Goal: Transaction & Acquisition: Purchase product/service

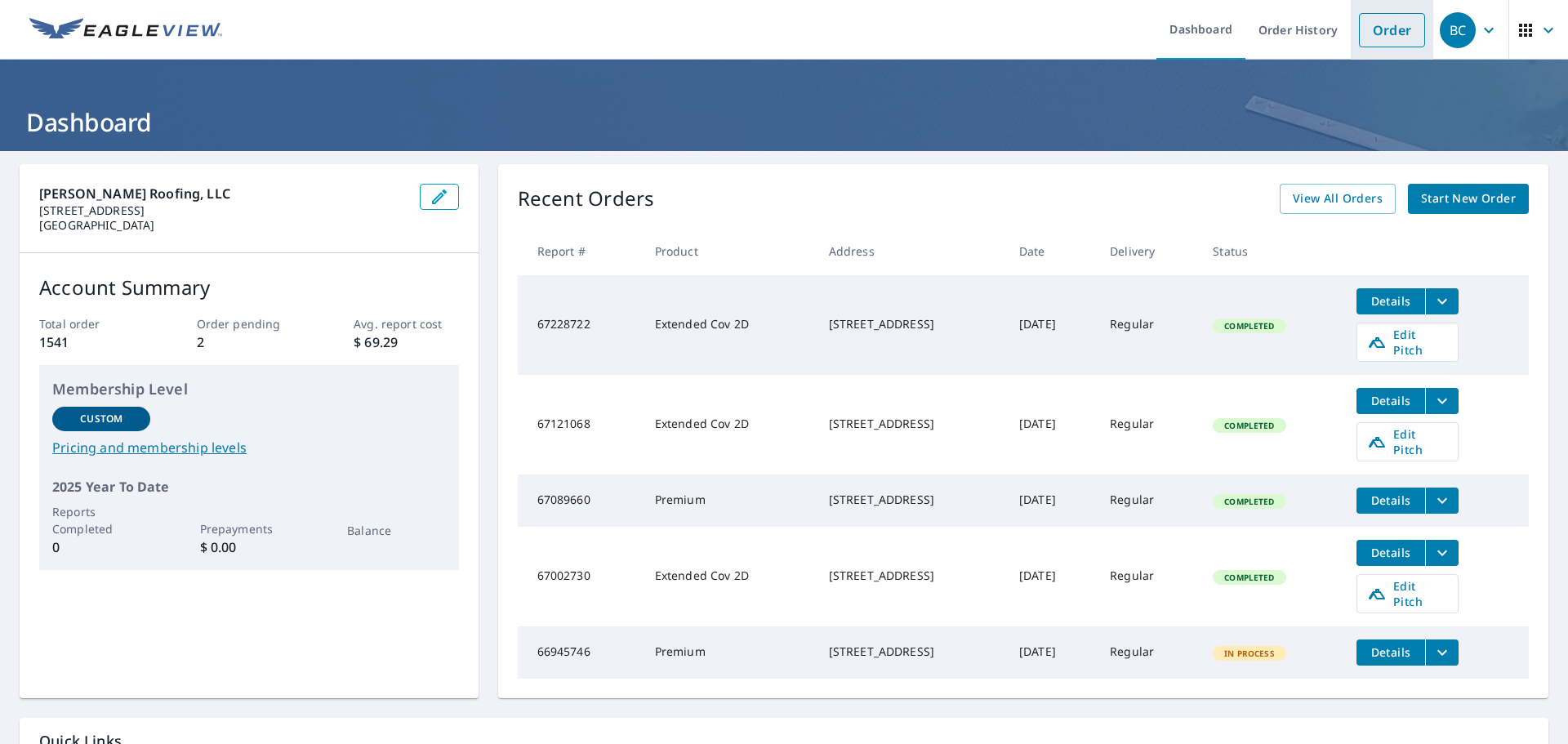
click at [1376, 40] on link "Order" at bounding box center [1392, 30] width 66 height 34
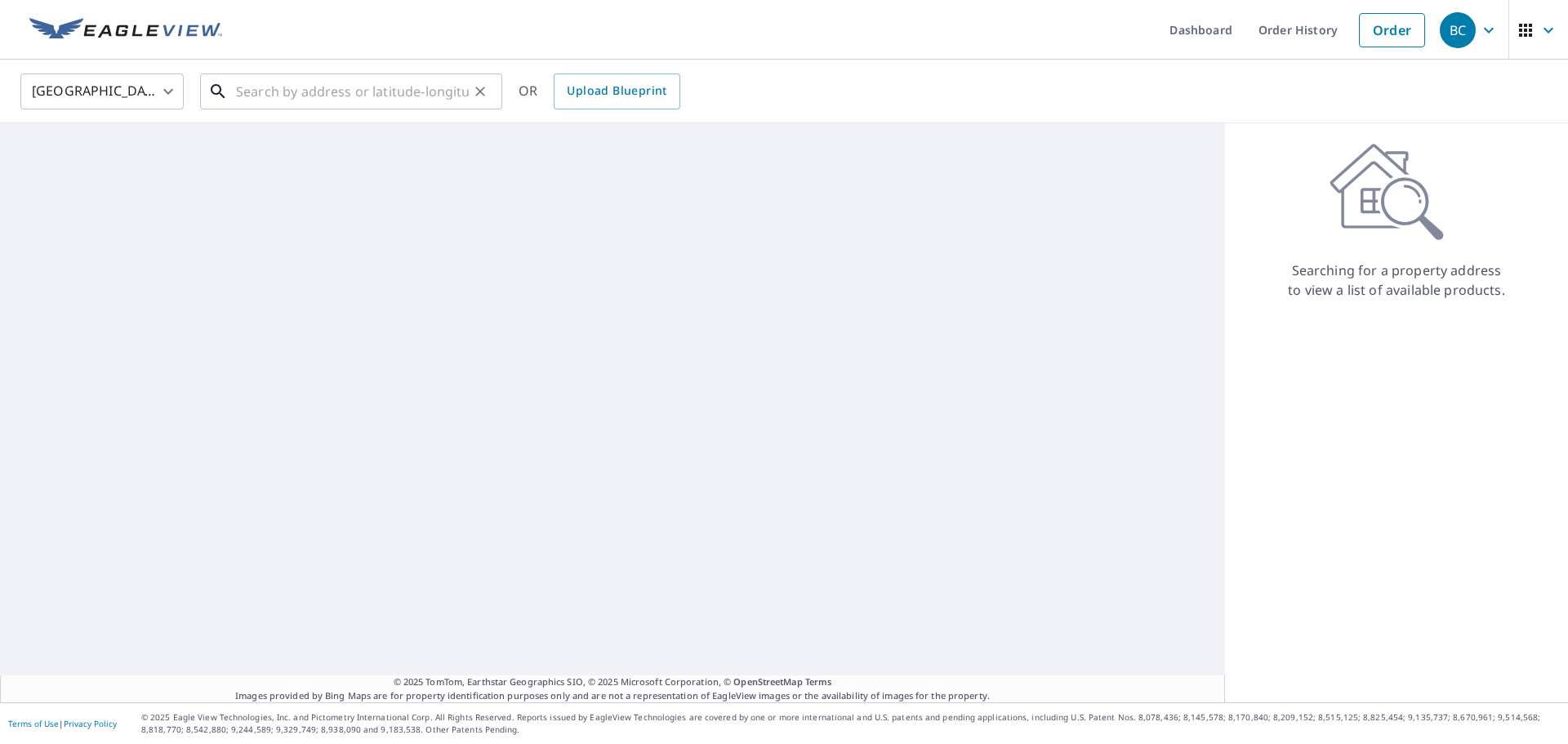
click at [369, 74] on input "text" at bounding box center [352, 92] width 233 height 46
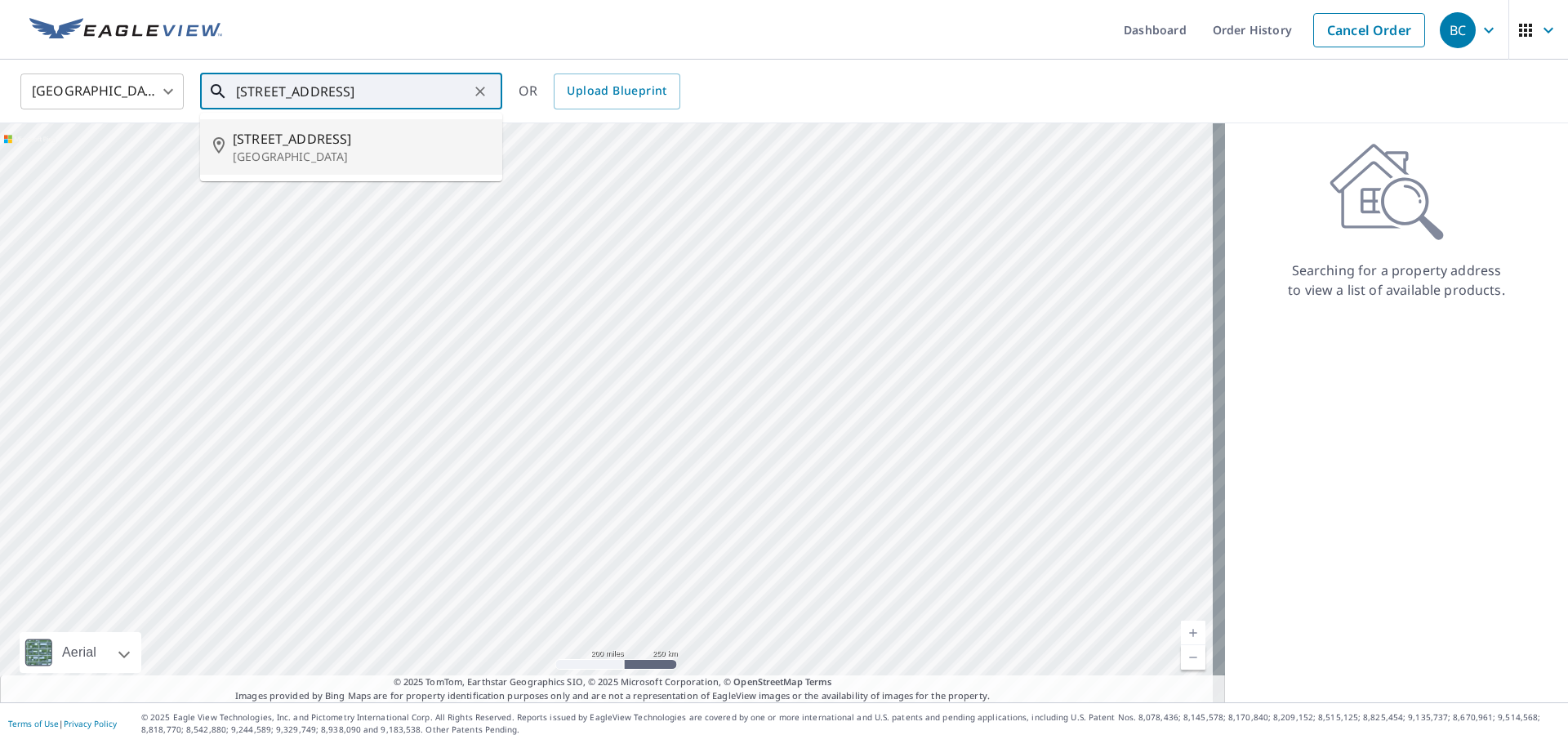
click at [360, 151] on p "[GEOGRAPHIC_DATA]" at bounding box center [361, 156] width 257 height 16
type input "[STREET_ADDRESS]"
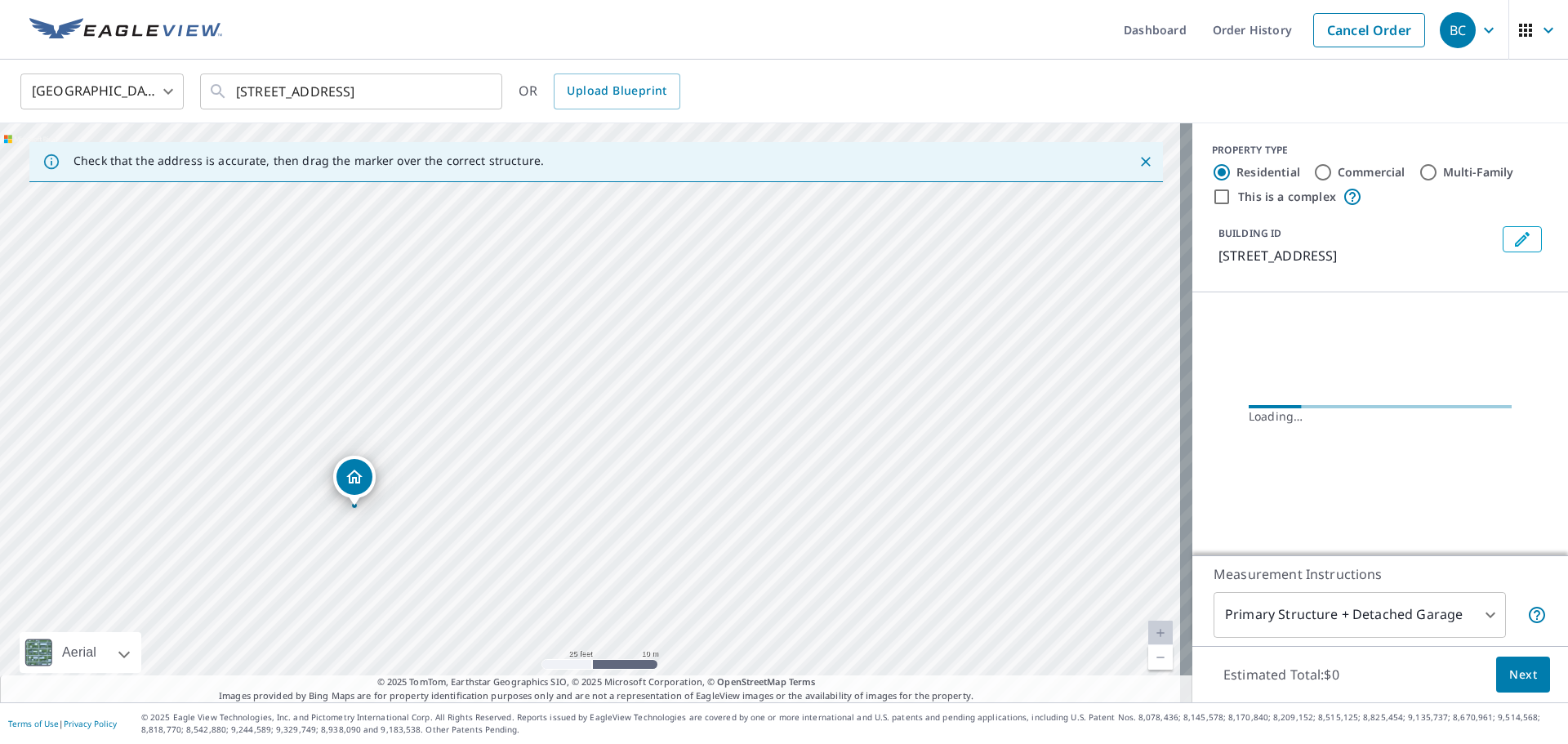
drag, startPoint x: 543, startPoint y: 477, endPoint x: 556, endPoint y: 429, distance: 49.7
click at [556, 429] on div "[STREET_ADDRESS]" at bounding box center [595, 413] width 1192 height 580
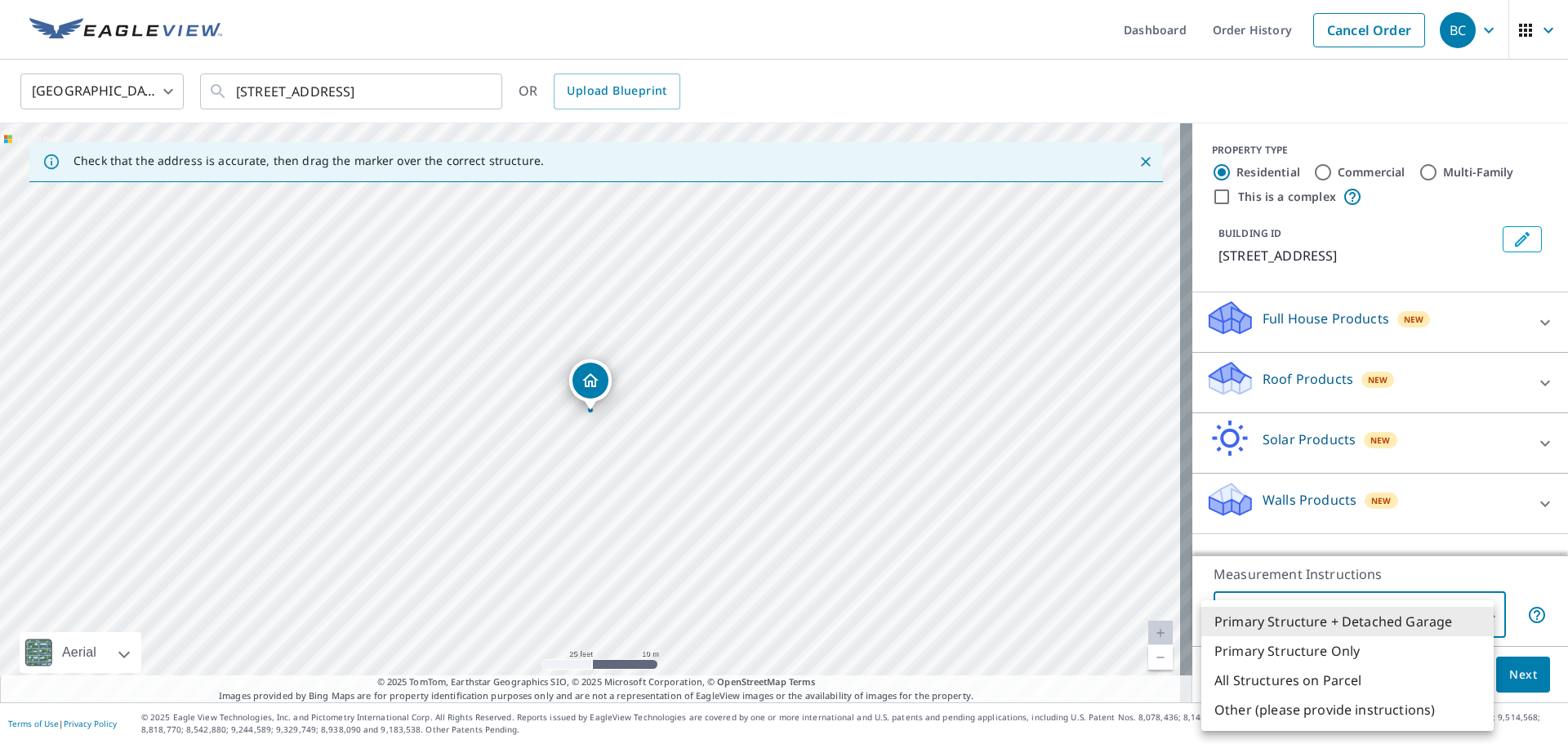
click at [1400, 612] on body "BC BC Dashboard Order History Cancel Order [DEMOGRAPHIC_DATA][GEOGRAPHIC_DATA] …" at bounding box center [784, 372] width 1568 height 744
click at [1383, 670] on li "All Structures on Parcel" at bounding box center [1347, 680] width 293 height 30
type input "3"
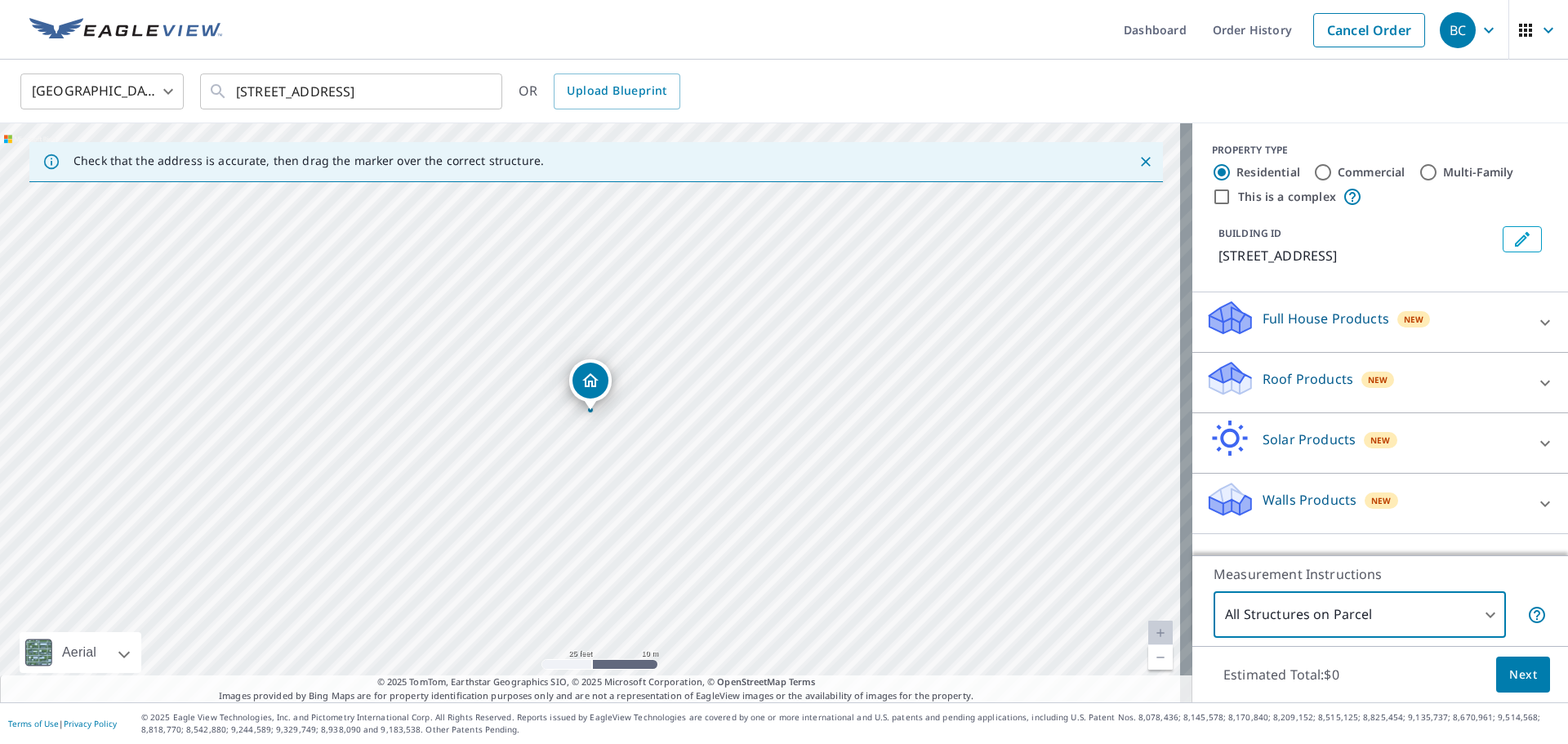
click at [1439, 333] on div "Full House Products New" at bounding box center [1366, 322] width 321 height 47
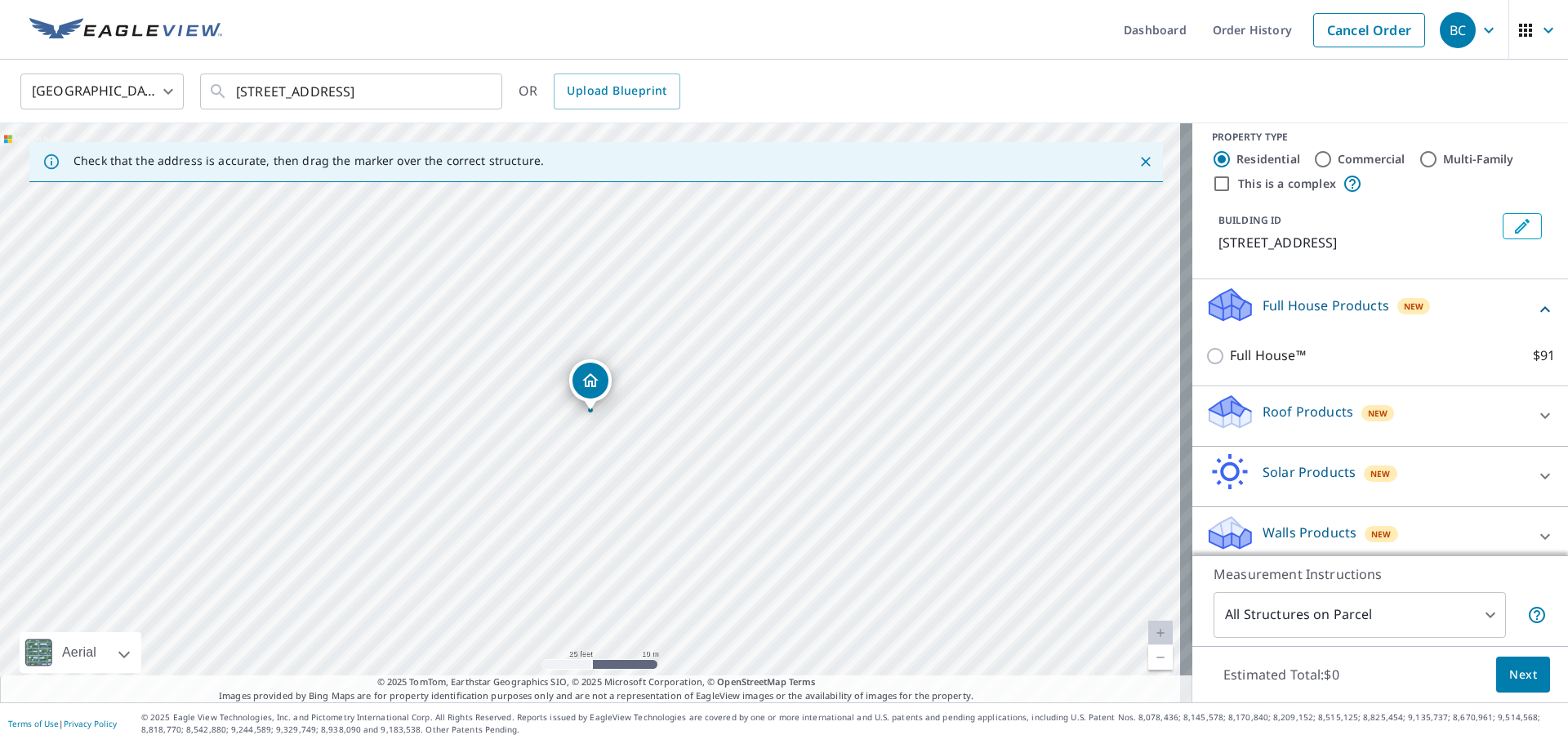
scroll to position [25, 0]
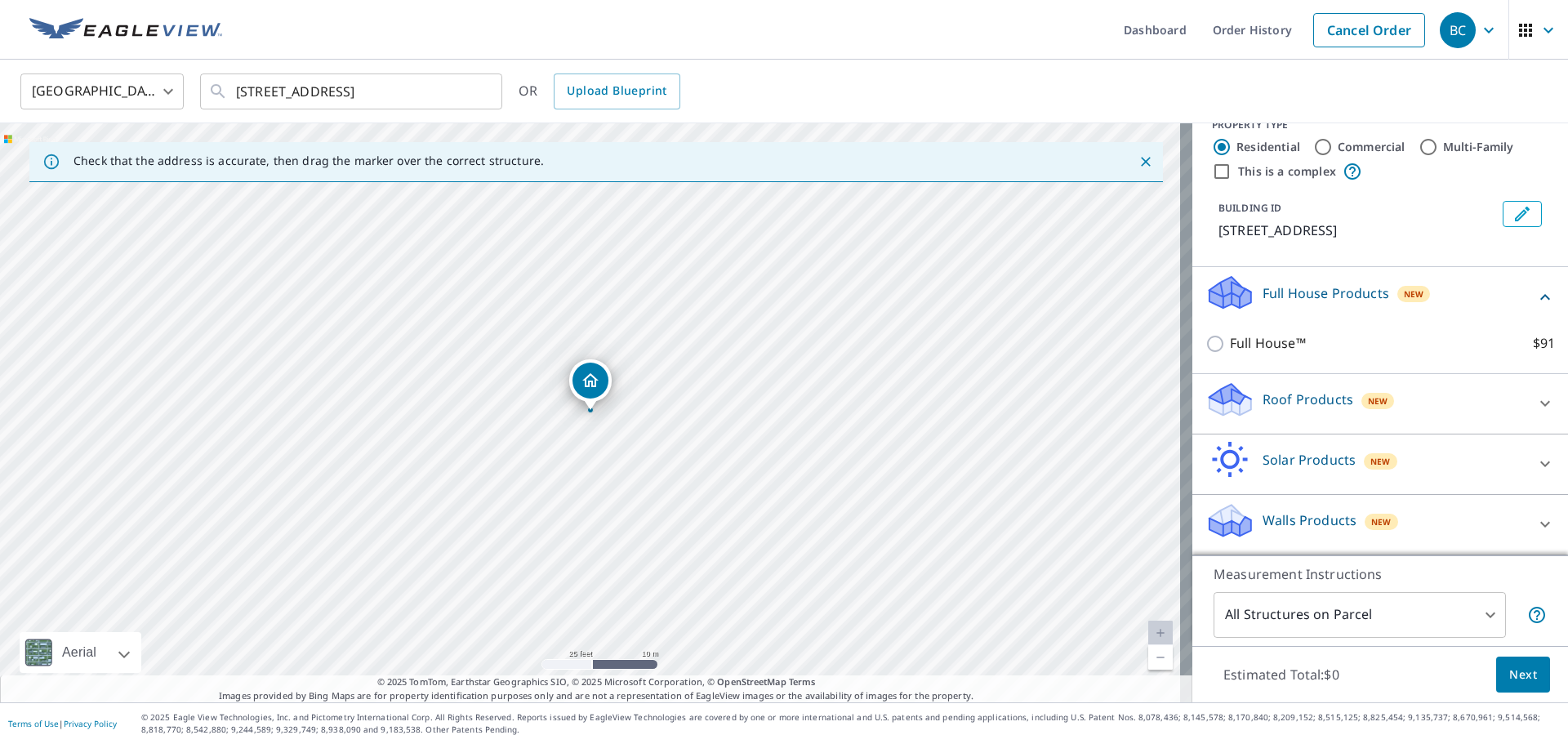
click at [1442, 427] on div "Roof Products New Premium $0 Standard $0 QuickSquares™ $16.65 Gutter $12.72 Bid…" at bounding box center [1379, 404] width 375 height 61
click at [1441, 402] on div "Roof Products New" at bounding box center [1366, 403] width 321 height 47
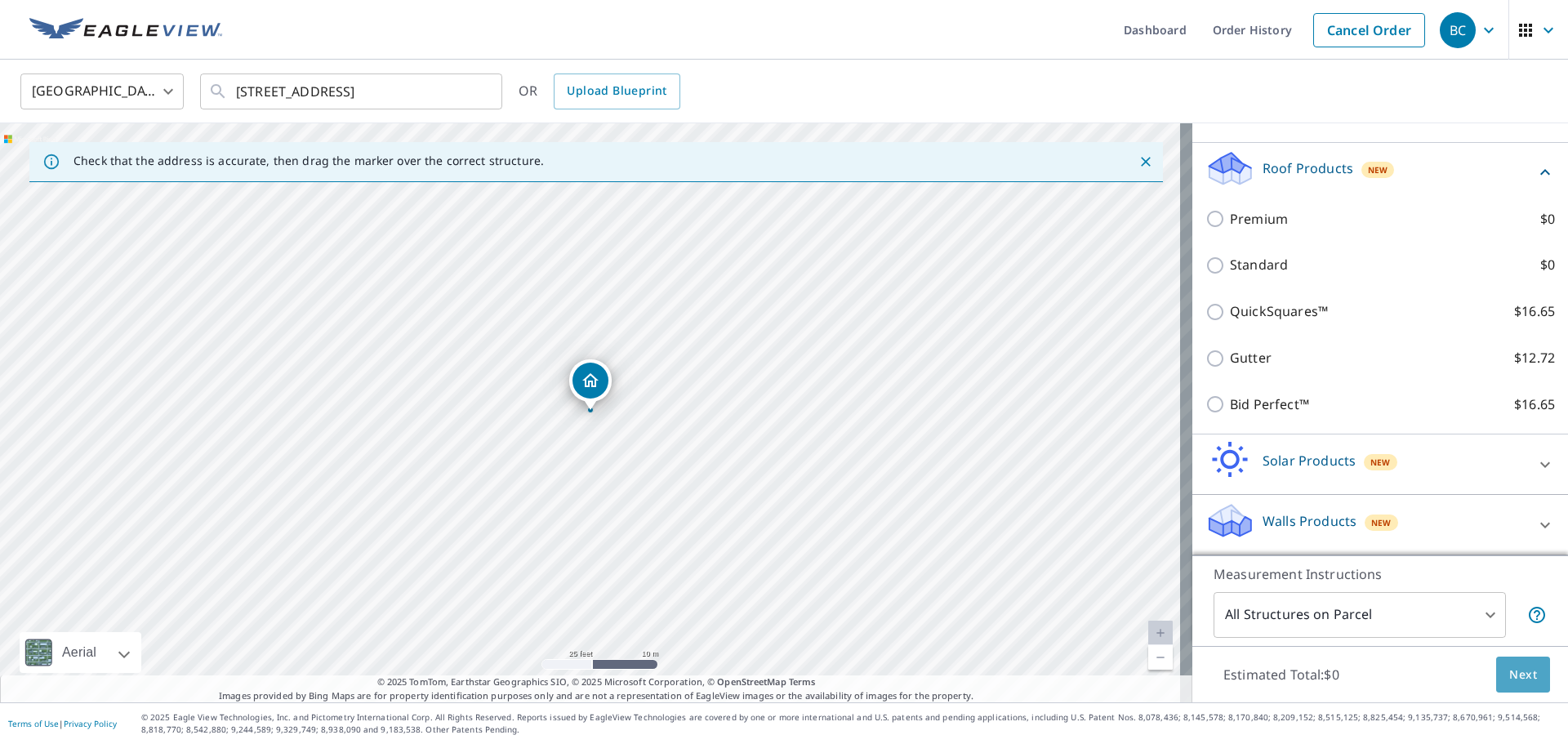
click at [1509, 673] on span "Next" at bounding box center [1523, 675] width 28 height 21
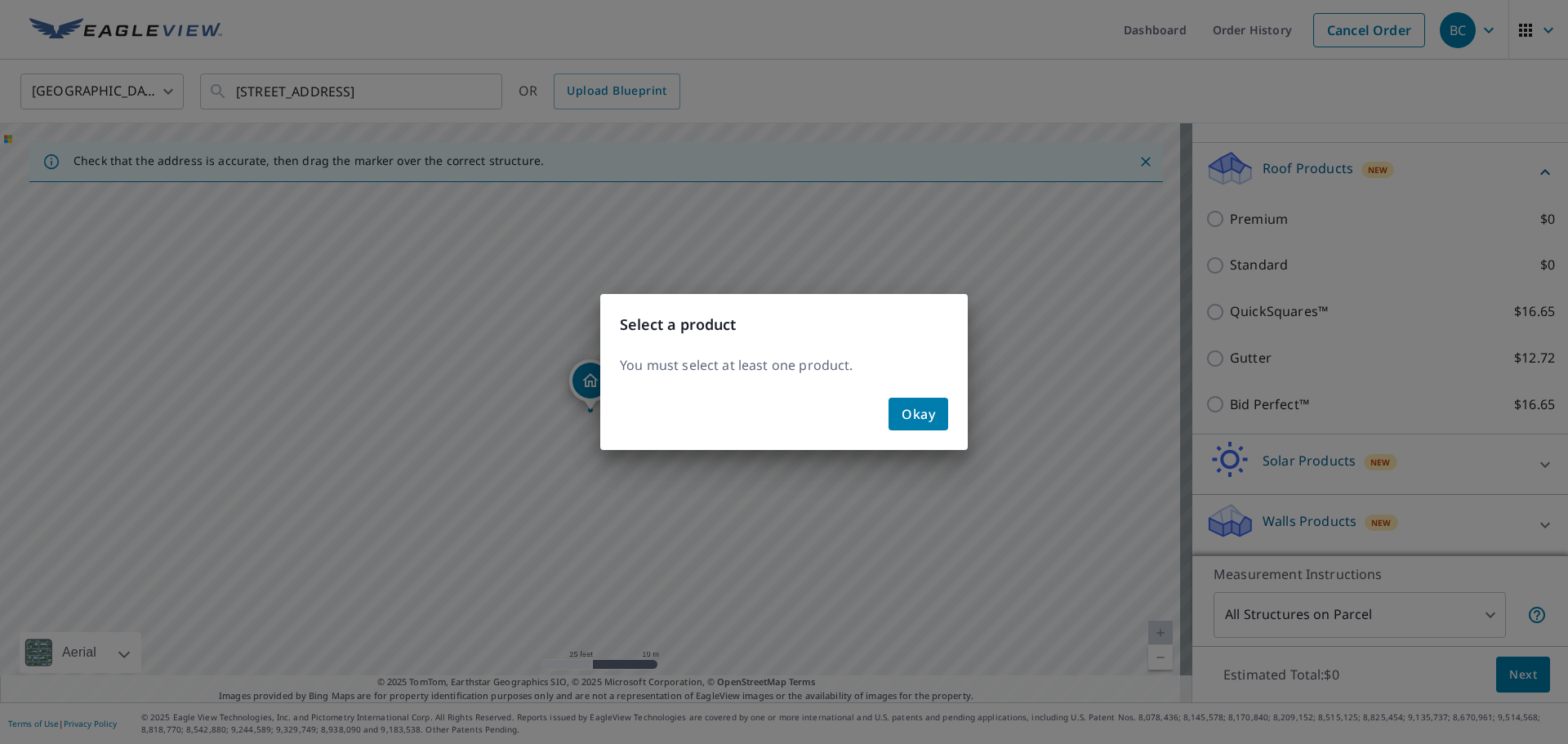
click at [934, 416] on span "Okay" at bounding box center [918, 413] width 34 height 23
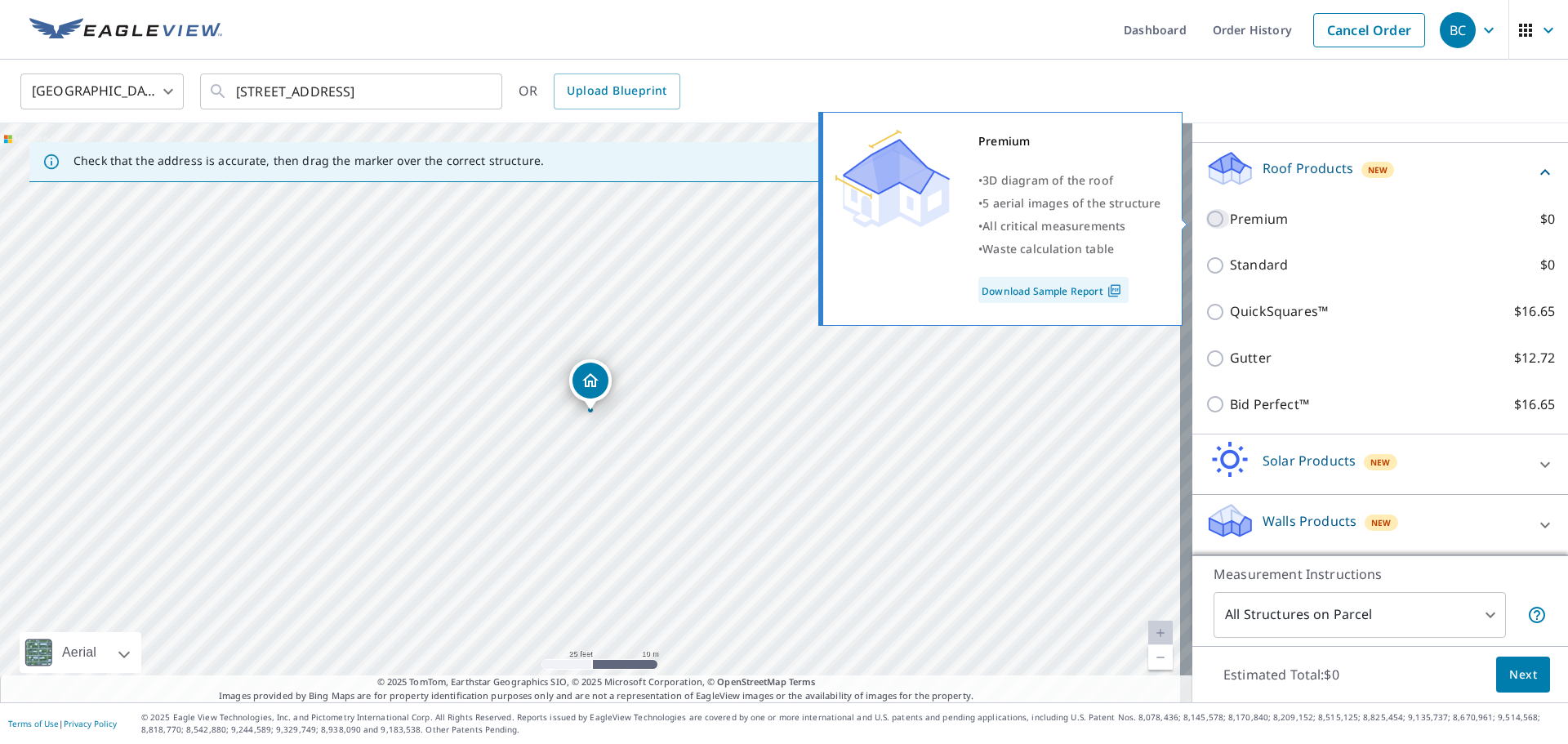
click at [1206, 217] on input "Premium $0" at bounding box center [1218, 219] width 25 height 20
checkbox input "true"
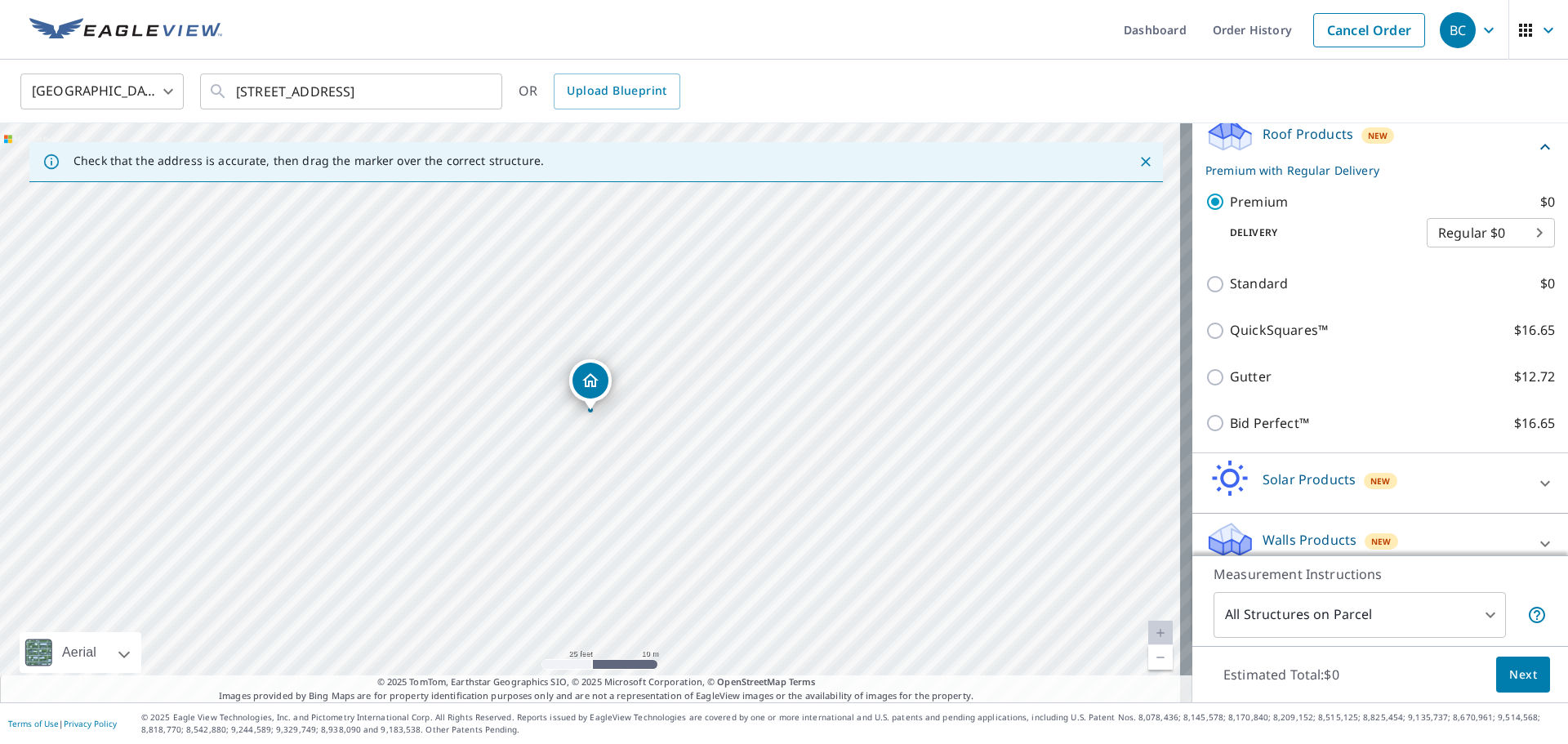
scroll to position [310, 0]
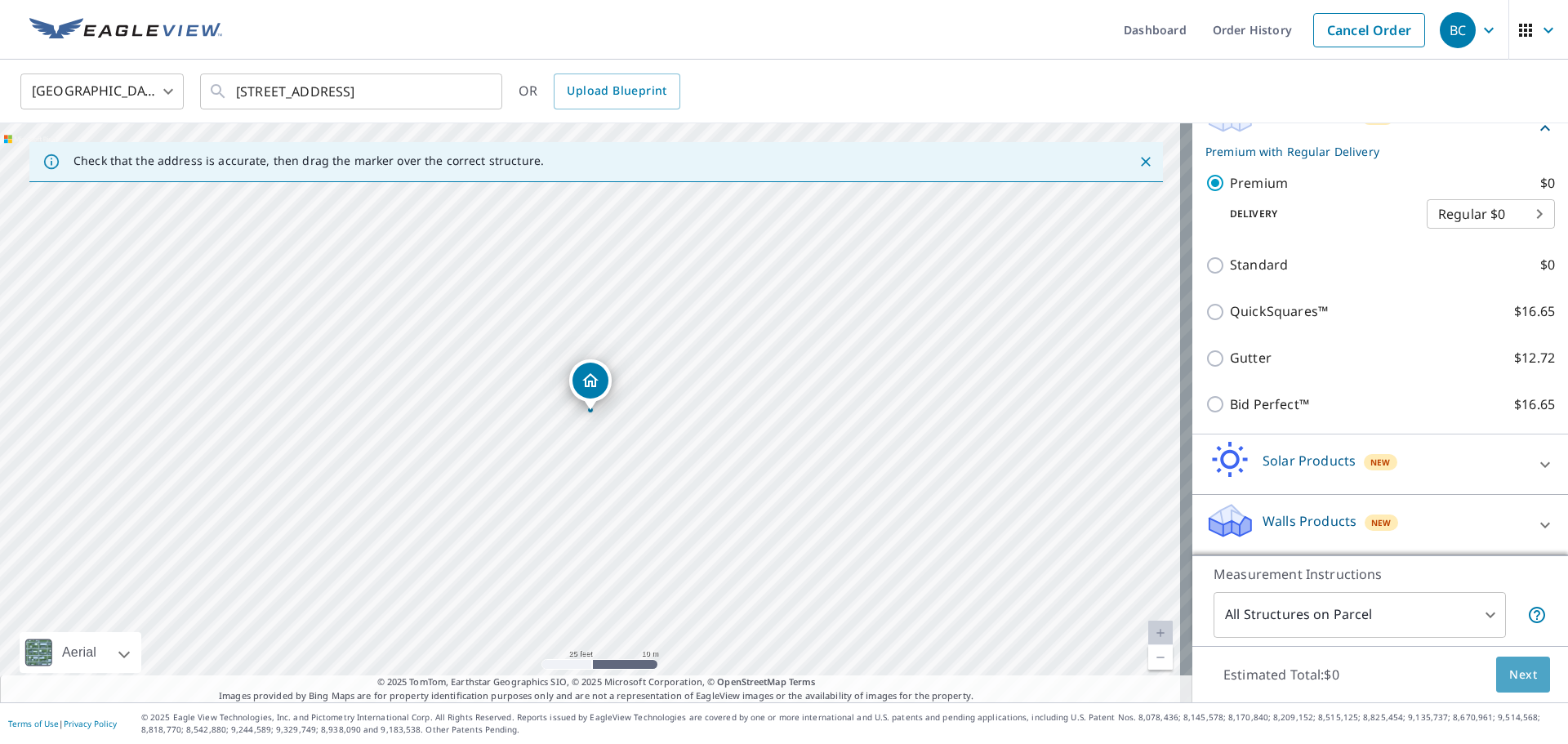
click at [1509, 679] on span "Next" at bounding box center [1523, 675] width 28 height 21
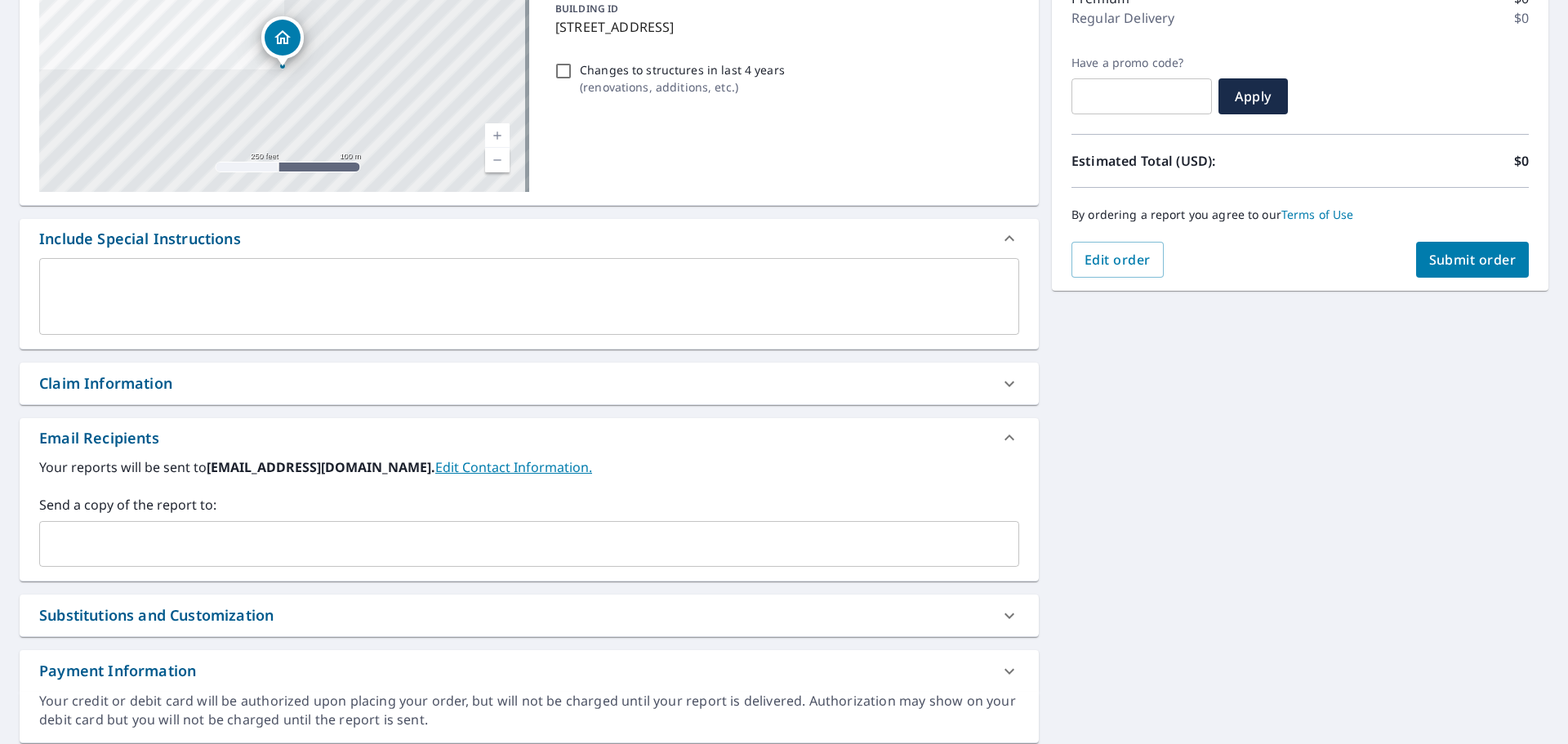
scroll to position [284, 0]
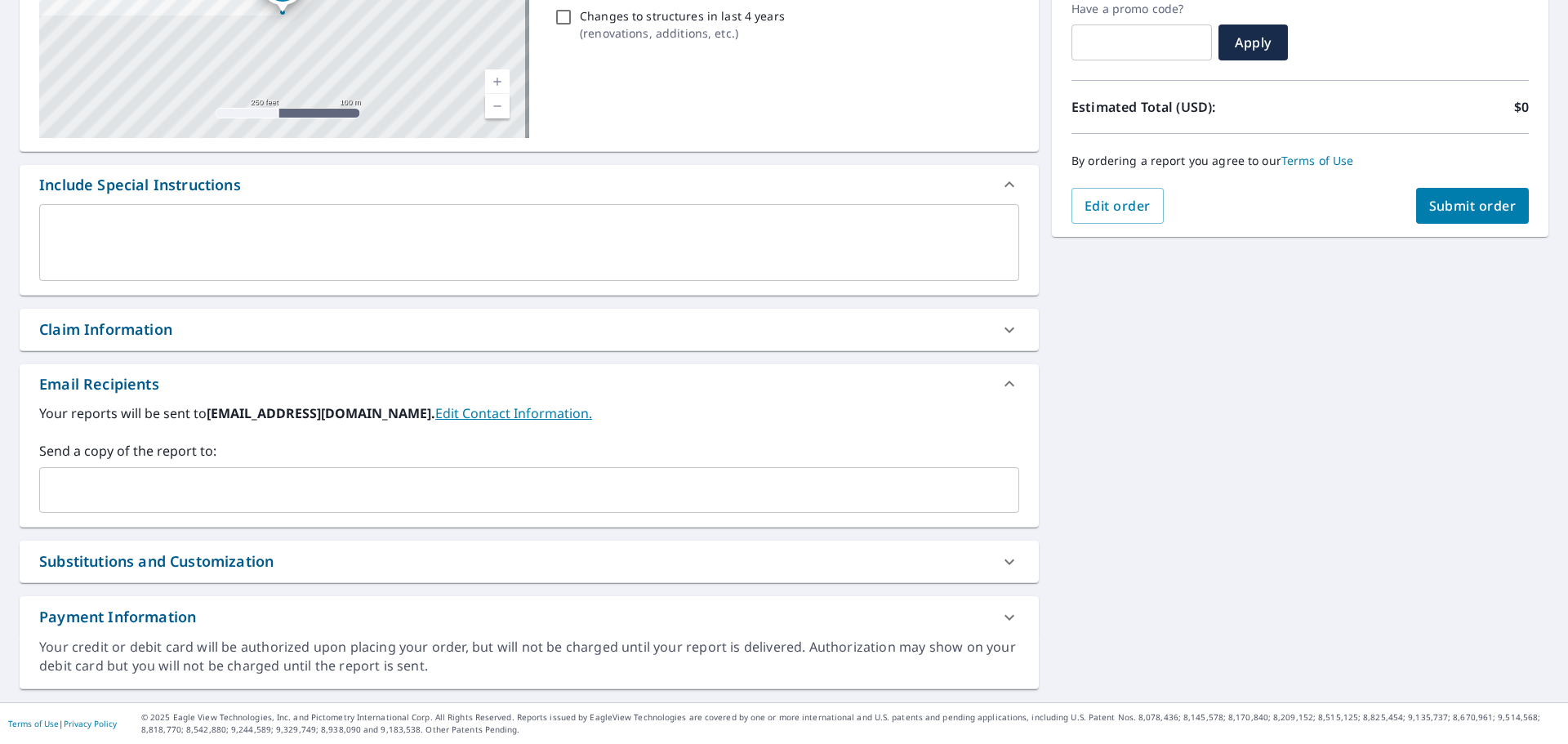
click at [521, 420] on link "Edit Contact Information." at bounding box center [513, 413] width 156 height 18
checkbox input "true"
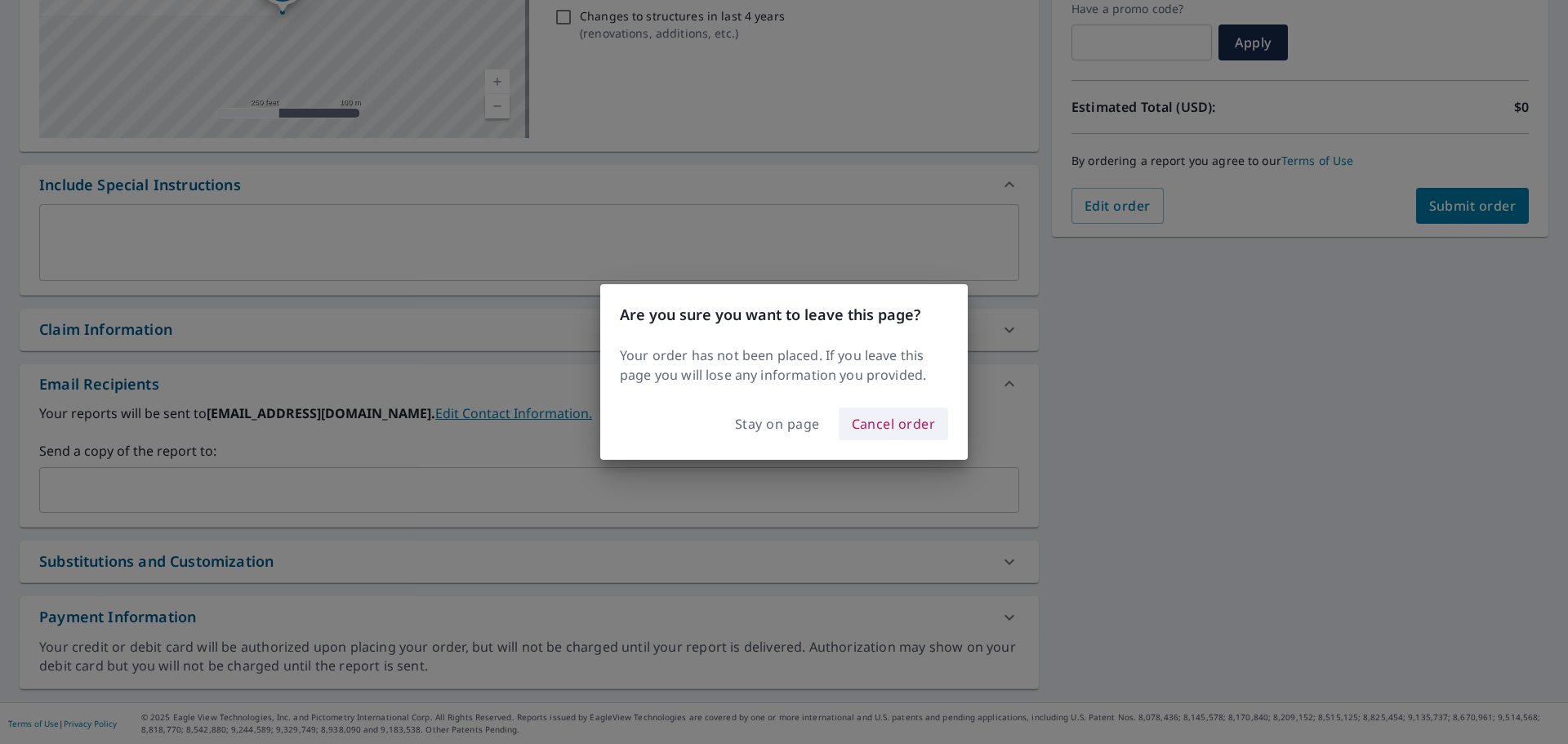
click at [881, 429] on span "Cancel order" at bounding box center [893, 423] width 84 height 23
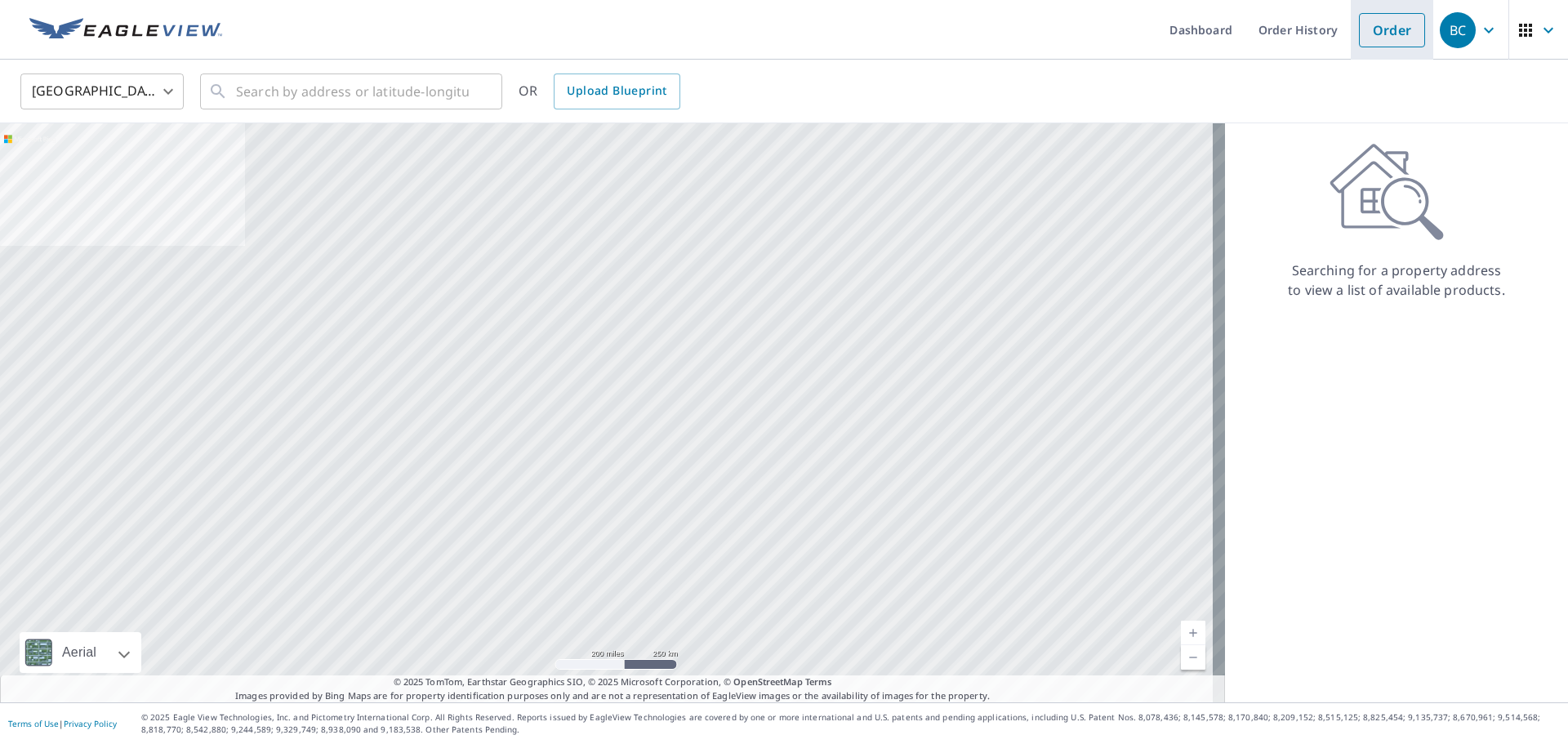
click at [1368, 32] on link "Order" at bounding box center [1392, 30] width 66 height 34
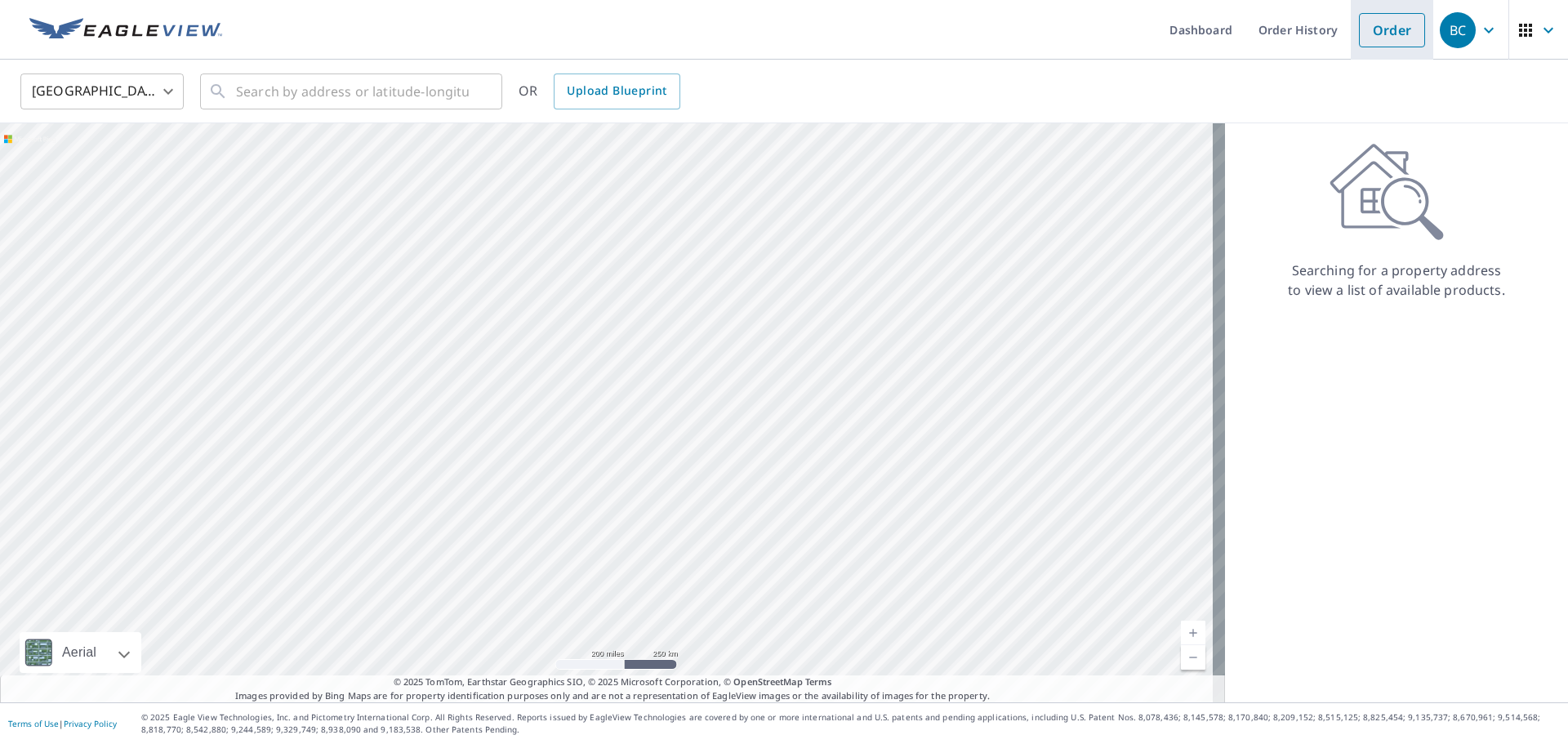
click at [1368, 32] on link "Order" at bounding box center [1392, 30] width 66 height 34
click at [1382, 57] on li "Order" at bounding box center [1392, 30] width 83 height 60
click at [1481, 29] on icon "button" at bounding box center [1488, 31] width 20 height 20
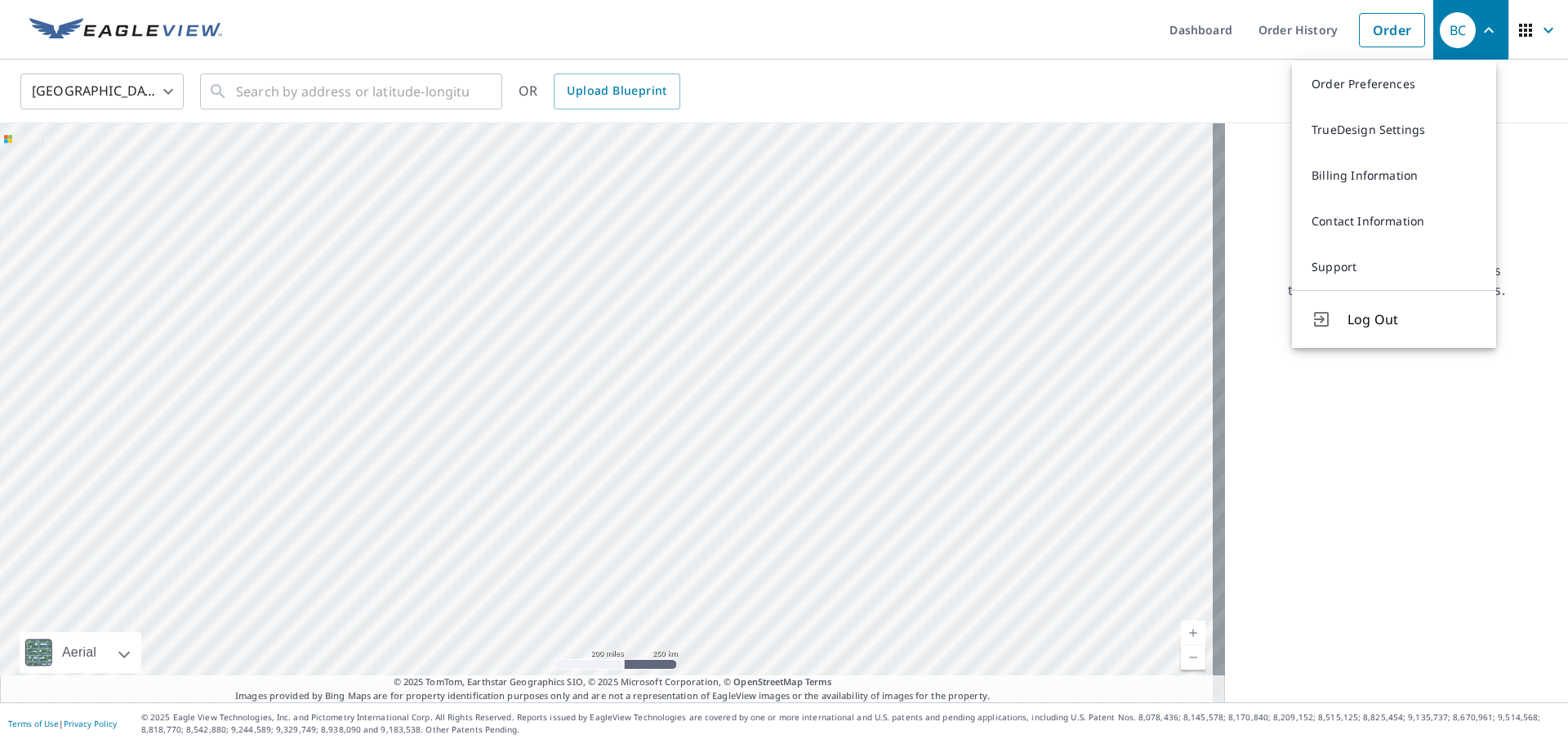
click at [1481, 30] on icon "button" at bounding box center [1488, 31] width 20 height 20
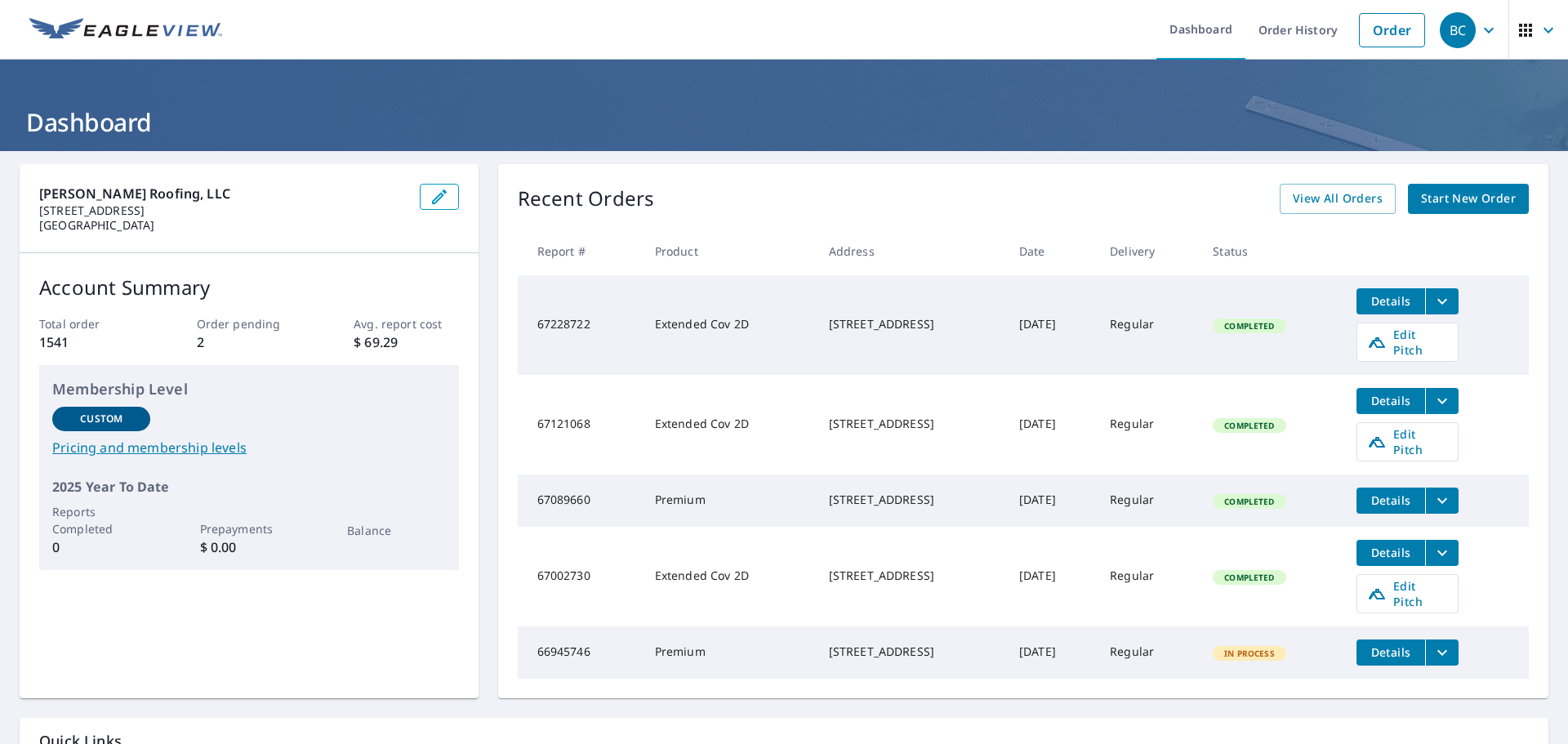
click at [211, 330] on p "Order pending" at bounding box center [249, 324] width 105 height 17
click at [193, 346] on div "Total order 1541 Order pending 2 Avg. report cost $ 69.29" at bounding box center [249, 334] width 420 height 37
click at [207, 343] on p "2" at bounding box center [249, 343] width 105 height 20
click at [1489, 214] on div "Recent Orders View All Orders Start New Order Report # Product Address Date Del…" at bounding box center [1022, 431] width 1050 height 534
click at [1461, 182] on div "Recent Orders View All Orders Start New Order Report # Product Address Date Del…" at bounding box center [1022, 431] width 1050 height 534
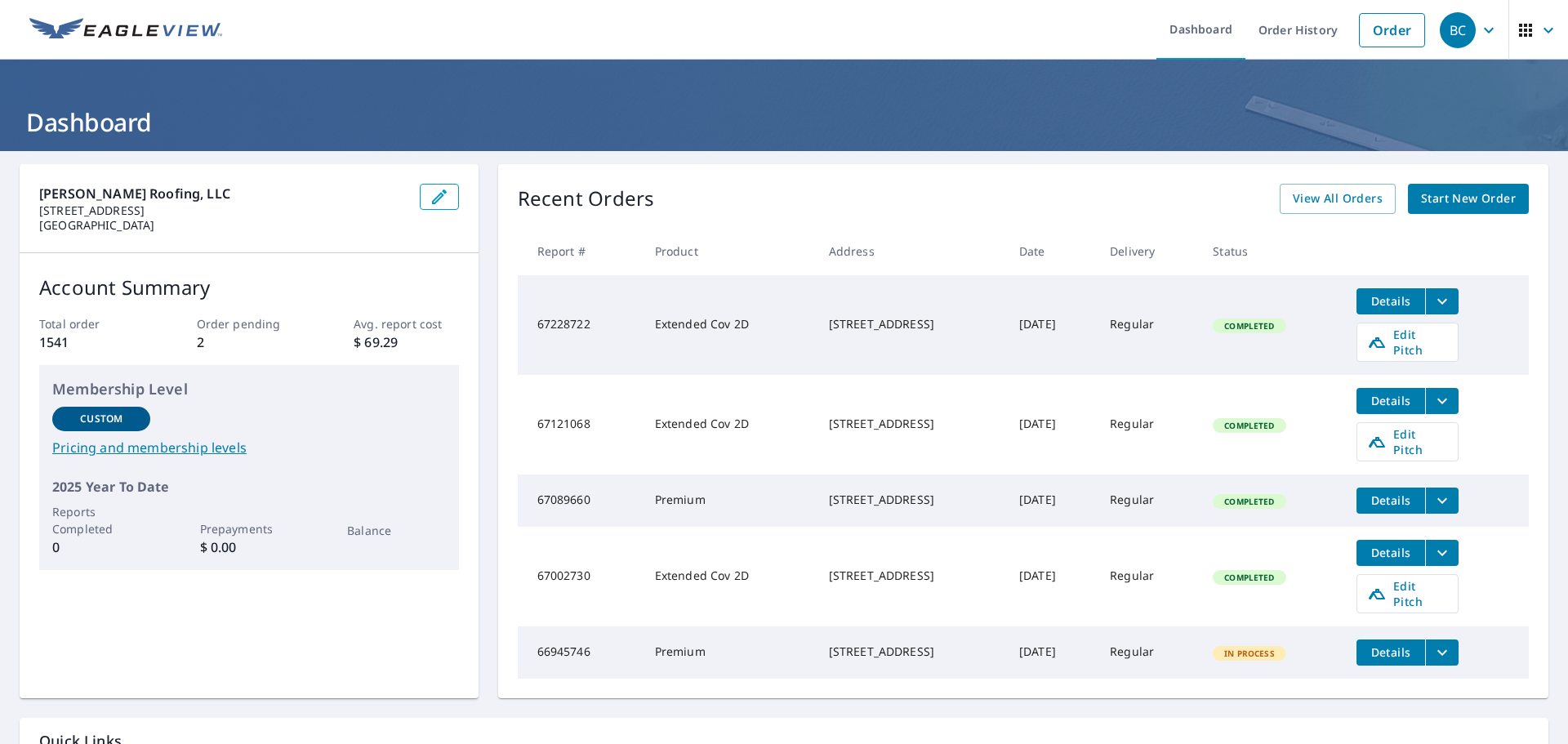
click at [1454, 206] on span "Start New Order" at bounding box center [1467, 198] width 95 height 21
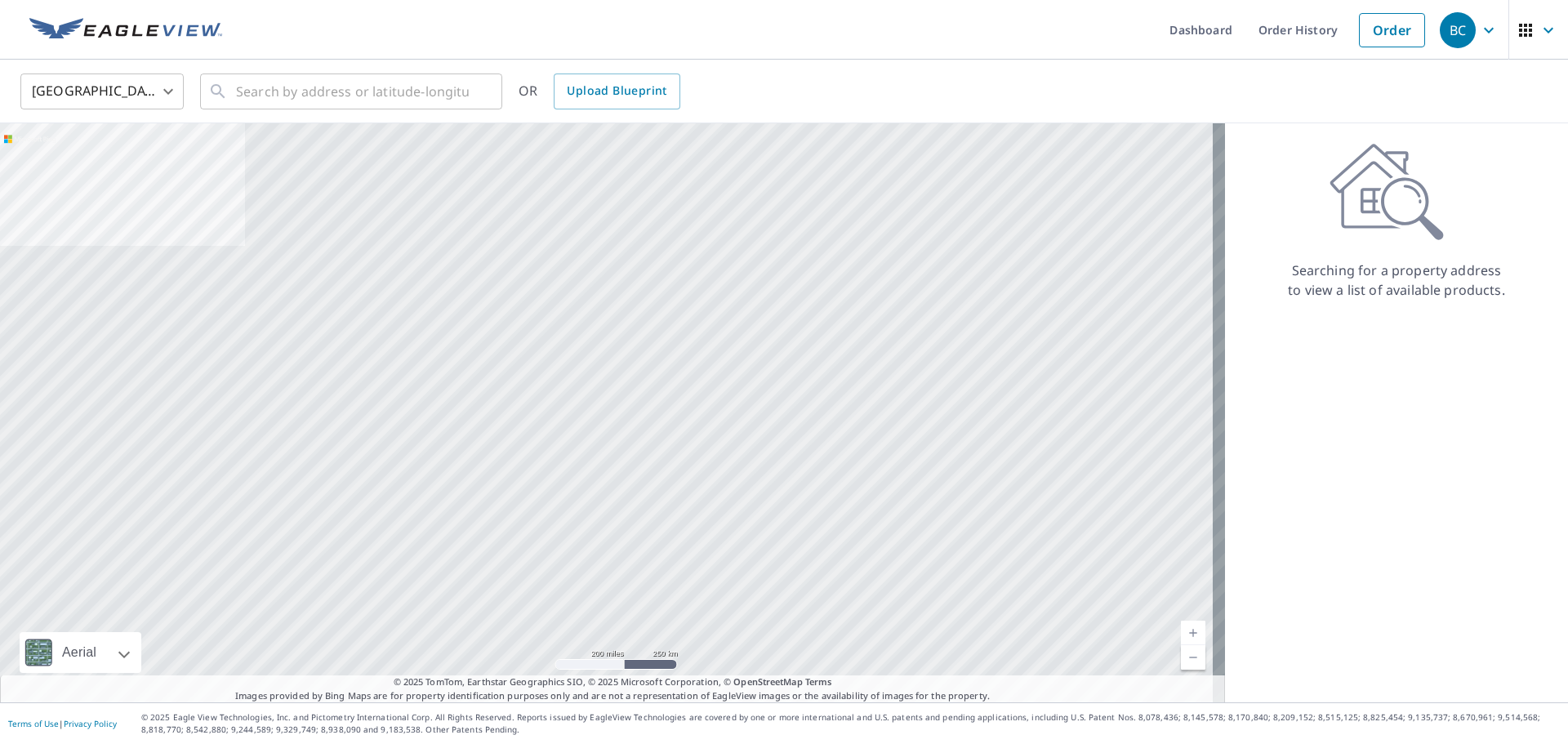
click at [243, 66] on div "United States US ​ ​ OR Upload Blueprint" at bounding box center [784, 92] width 1568 height 64
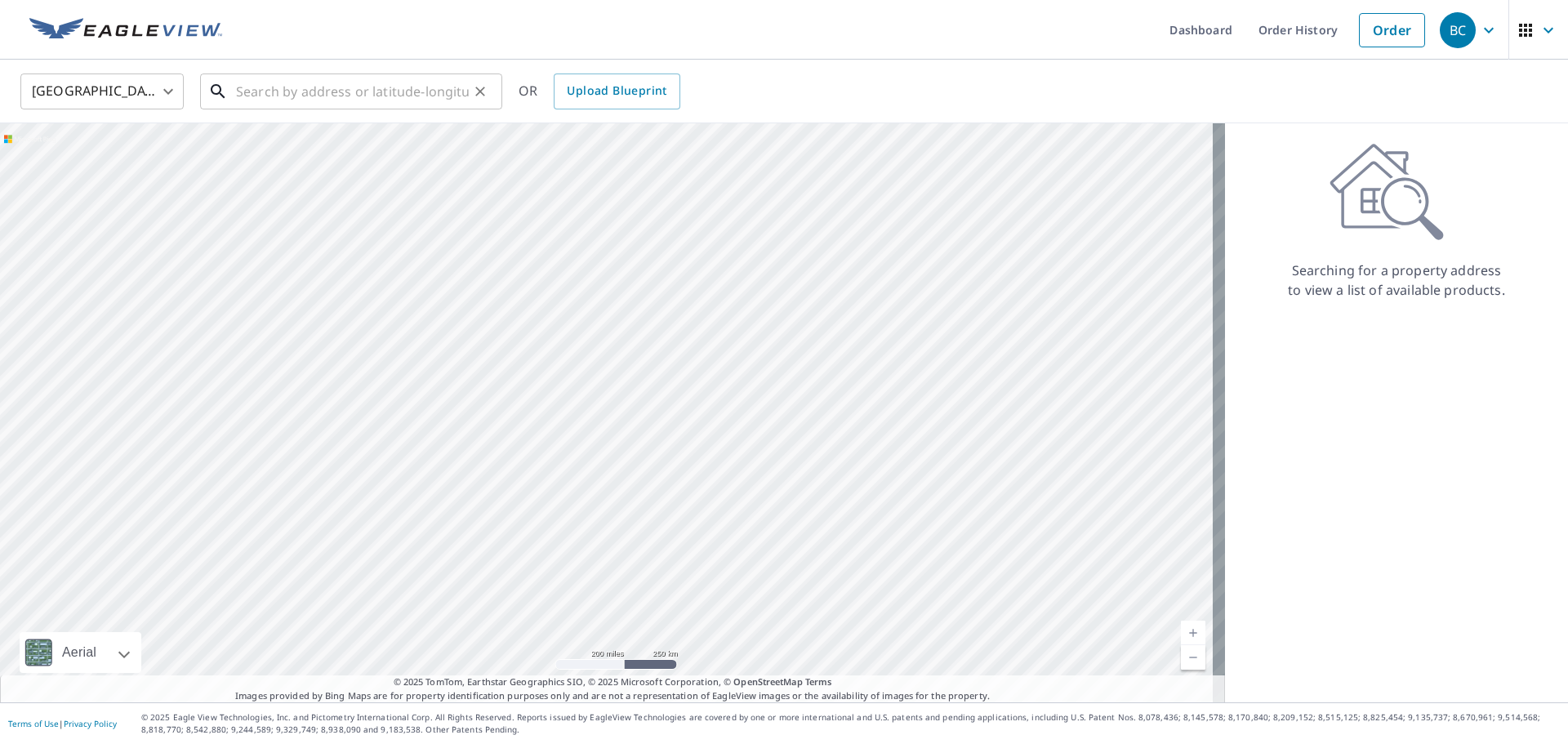
click at [248, 77] on input "text" at bounding box center [352, 92] width 233 height 46
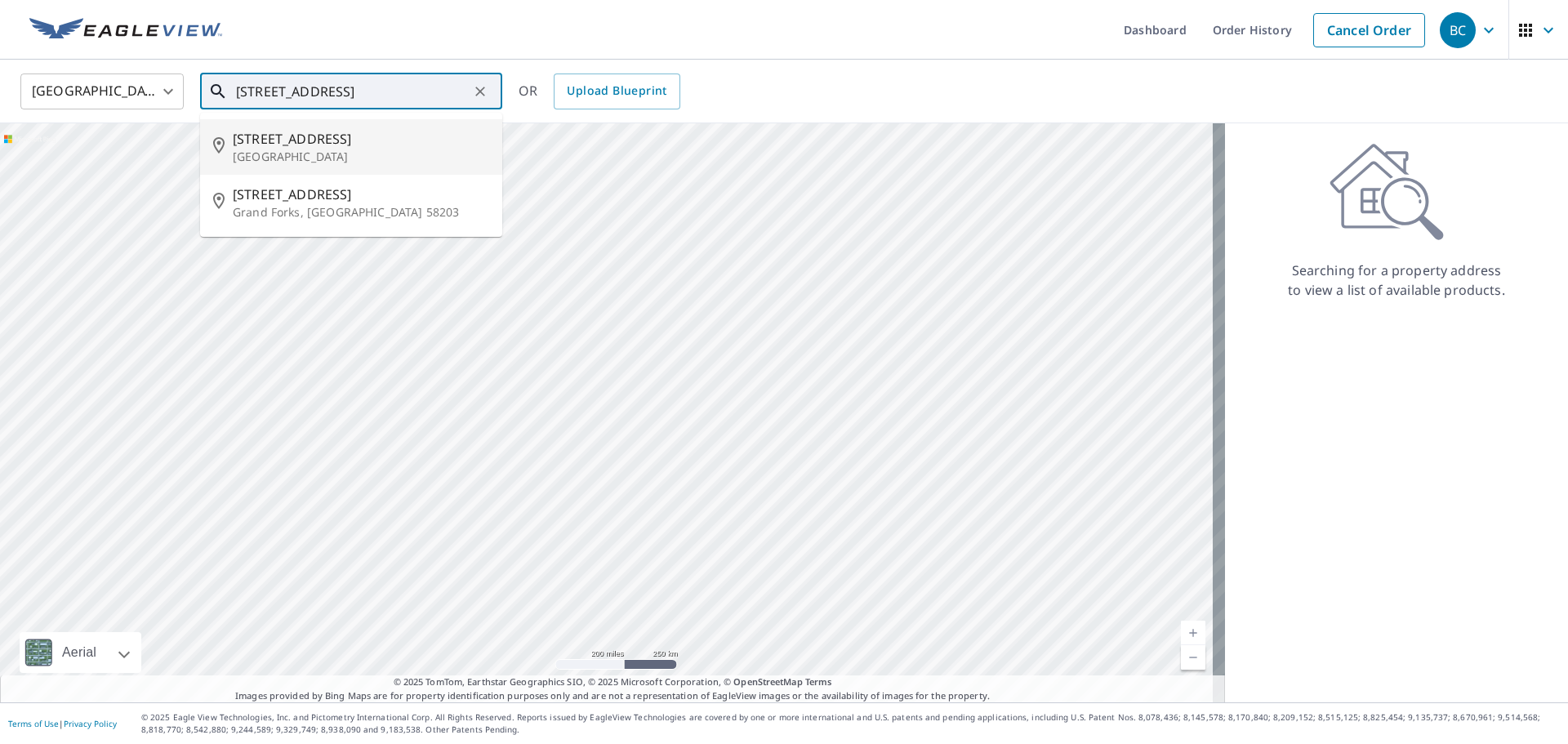
click at [329, 165] on li "[STREET_ADDRESS]" at bounding box center [350, 147] width 302 height 56
type input "[STREET_ADDRESS]"
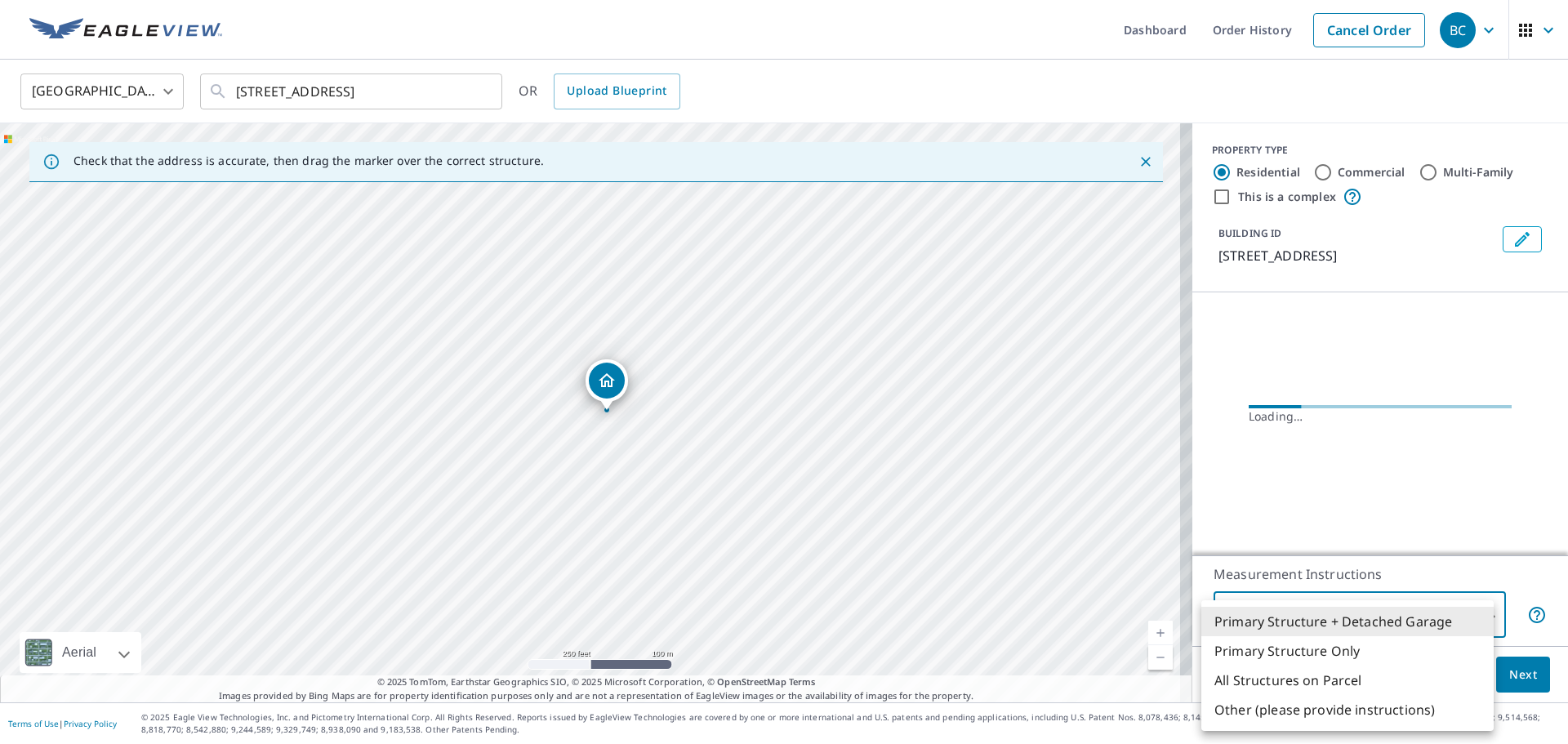
click at [1378, 621] on body "BC BC Dashboard Order History Cancel Order BC United States US ​ 318 N 3rd St G…" at bounding box center [784, 372] width 1568 height 744
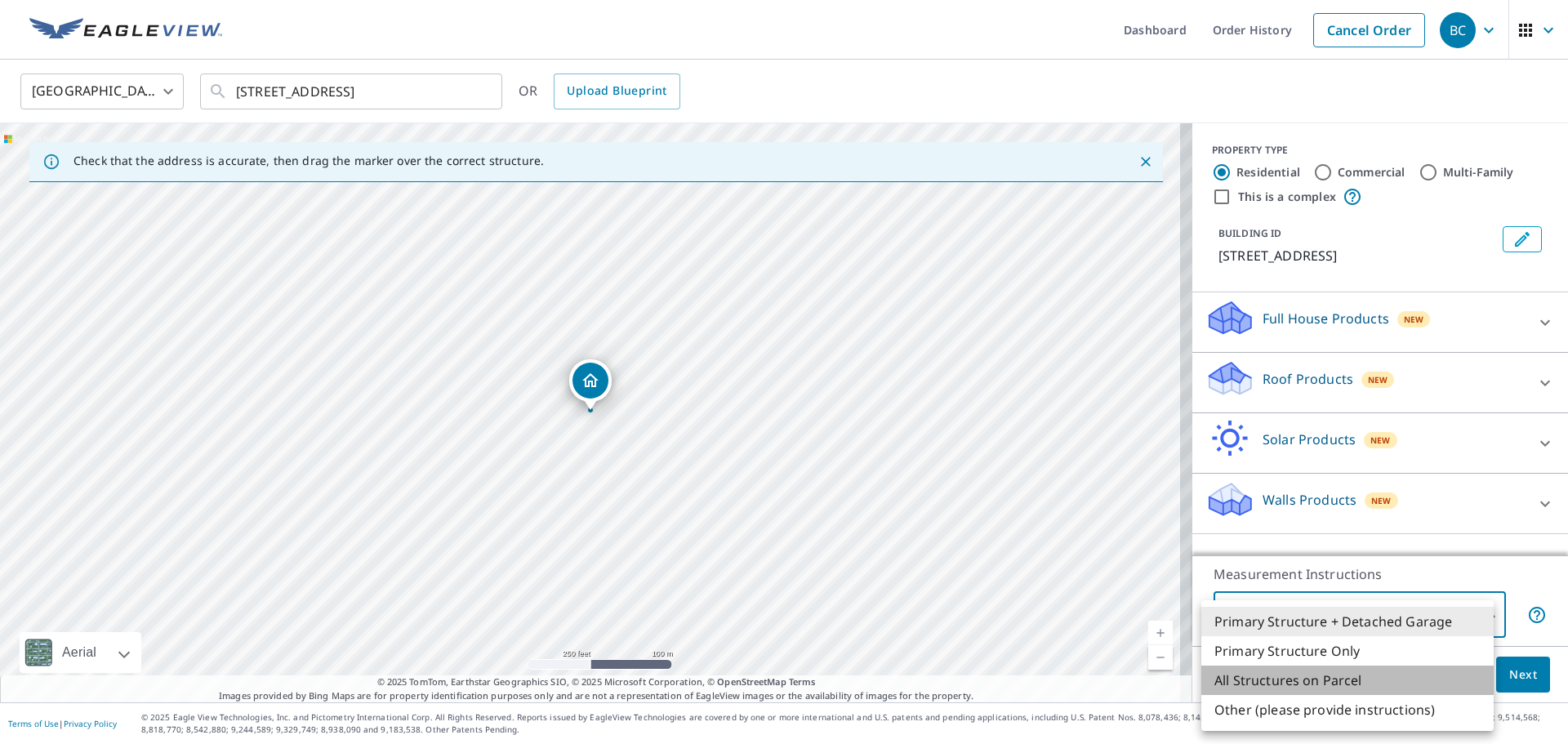
click at [1374, 689] on li "All Structures on Parcel" at bounding box center [1347, 680] width 293 height 30
type input "3"
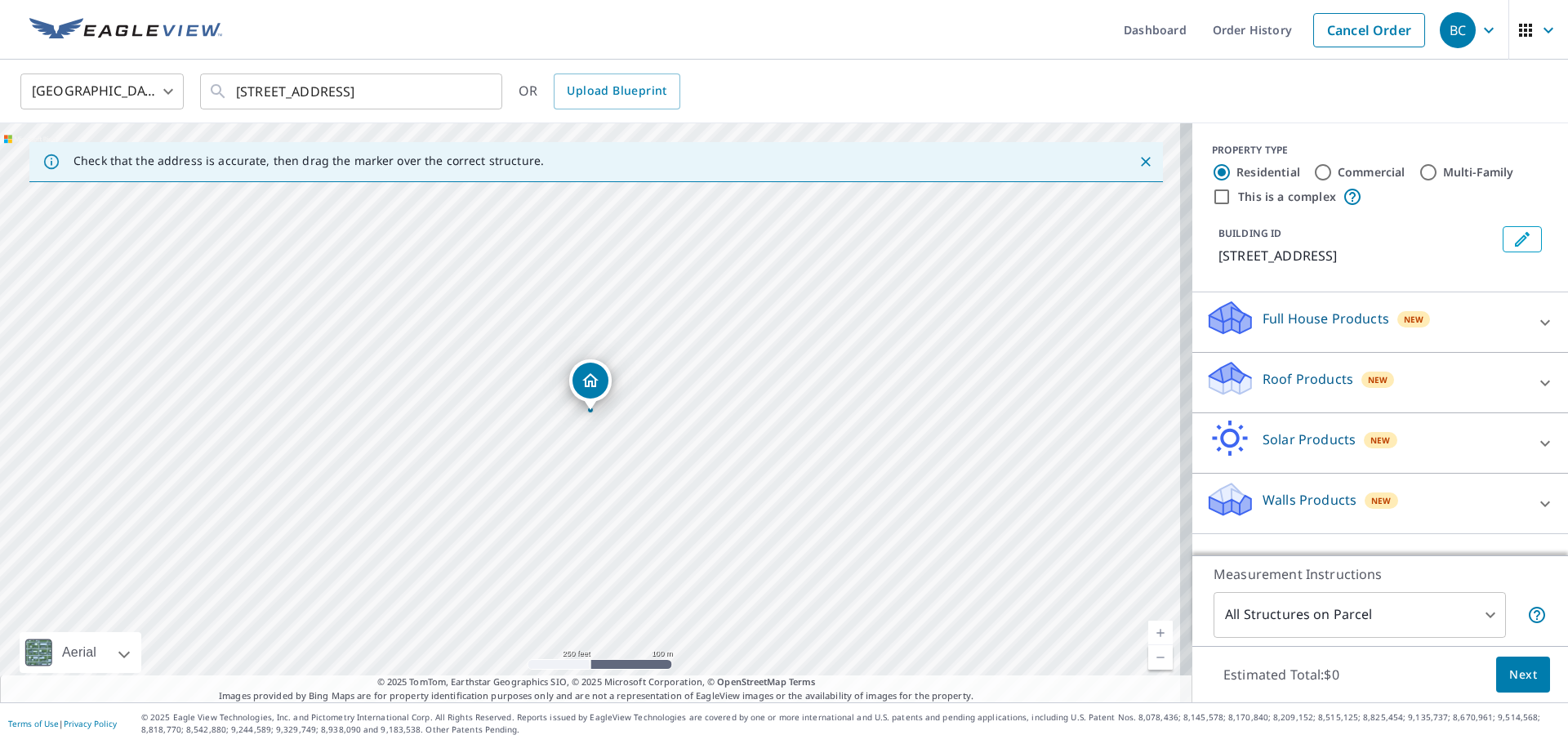
click at [1429, 312] on div "Full House Products New" at bounding box center [1366, 322] width 321 height 47
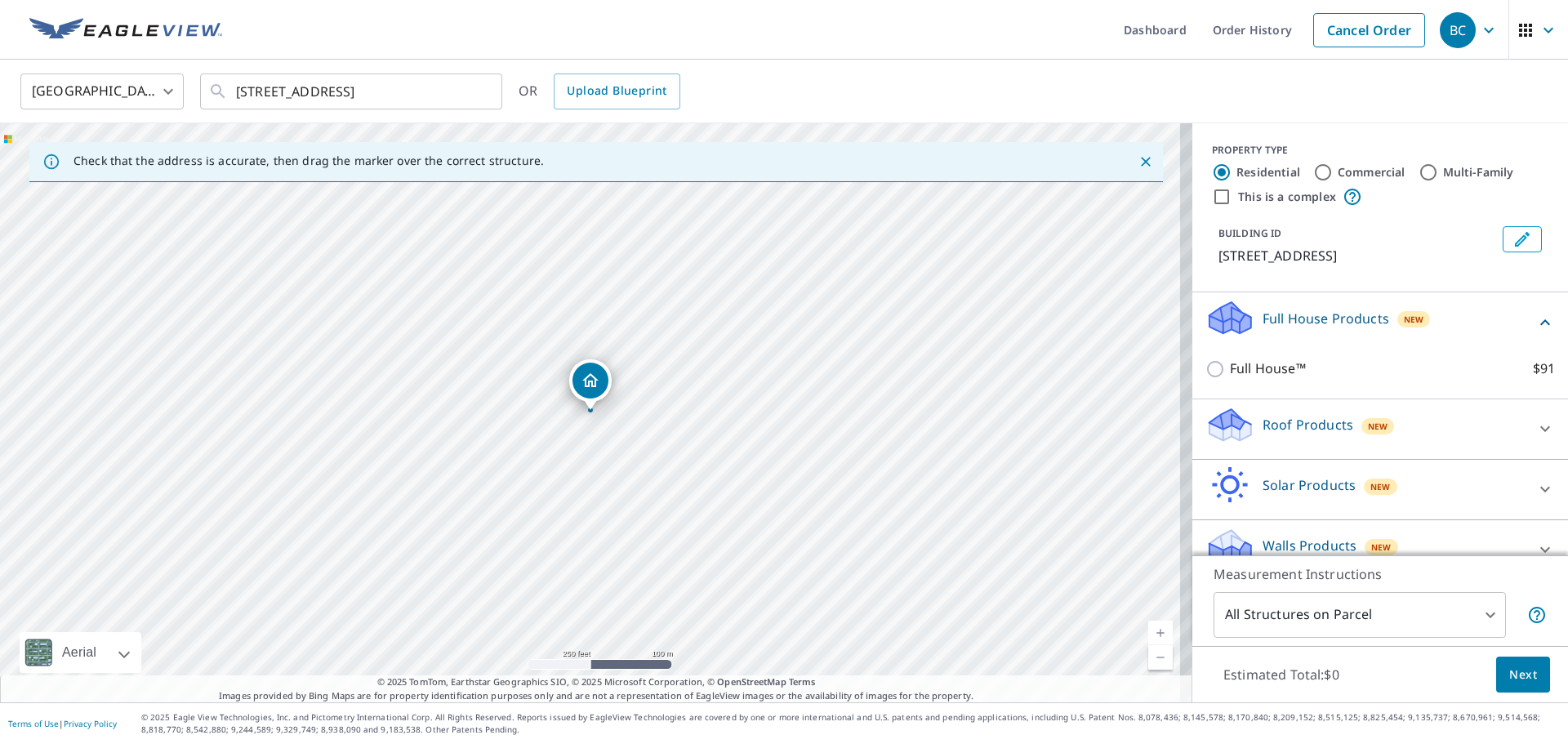
click at [1425, 334] on div "Full House Products New" at bounding box center [1370, 322] width 330 height 47
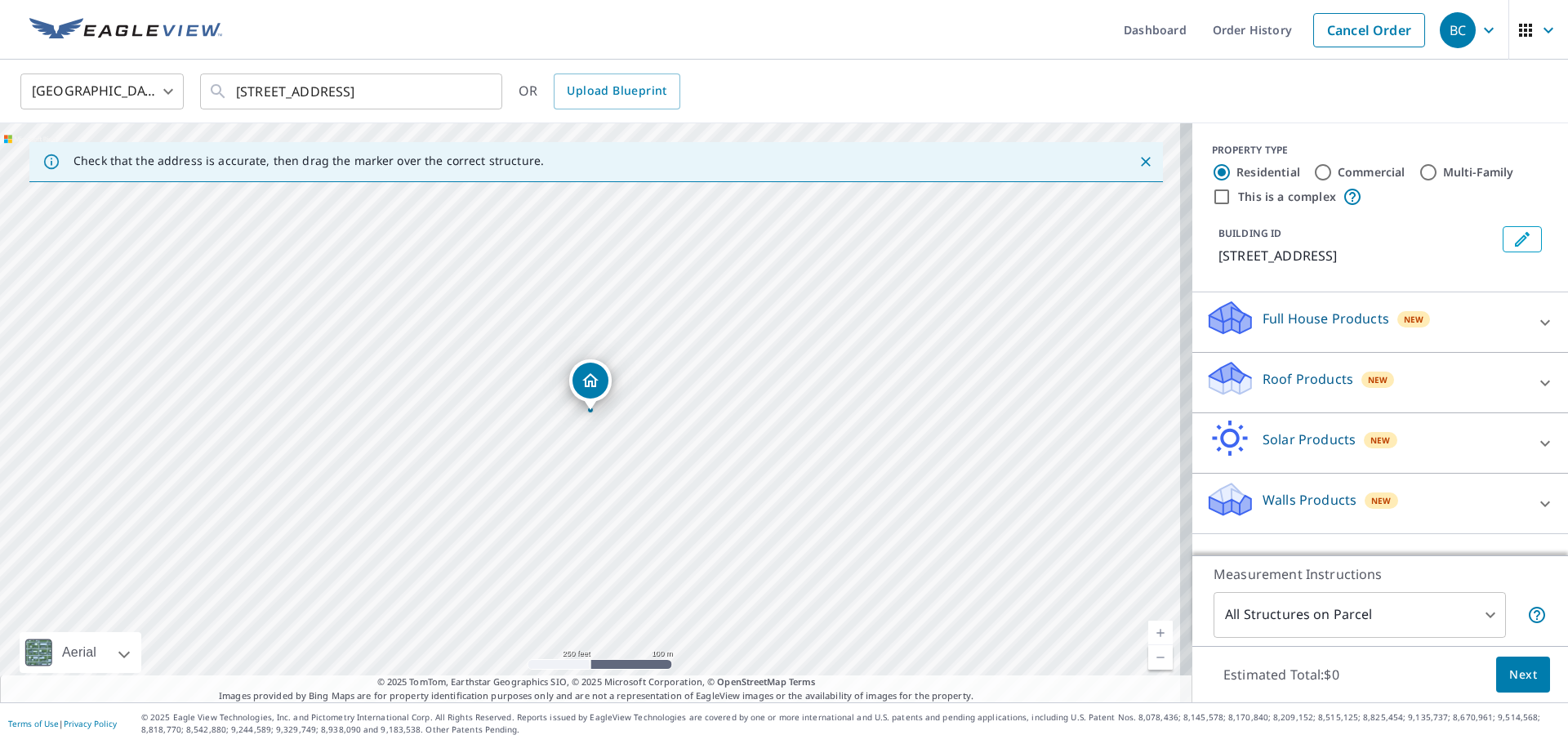
click at [1399, 405] on div "Roof Products New" at bounding box center [1366, 382] width 321 height 47
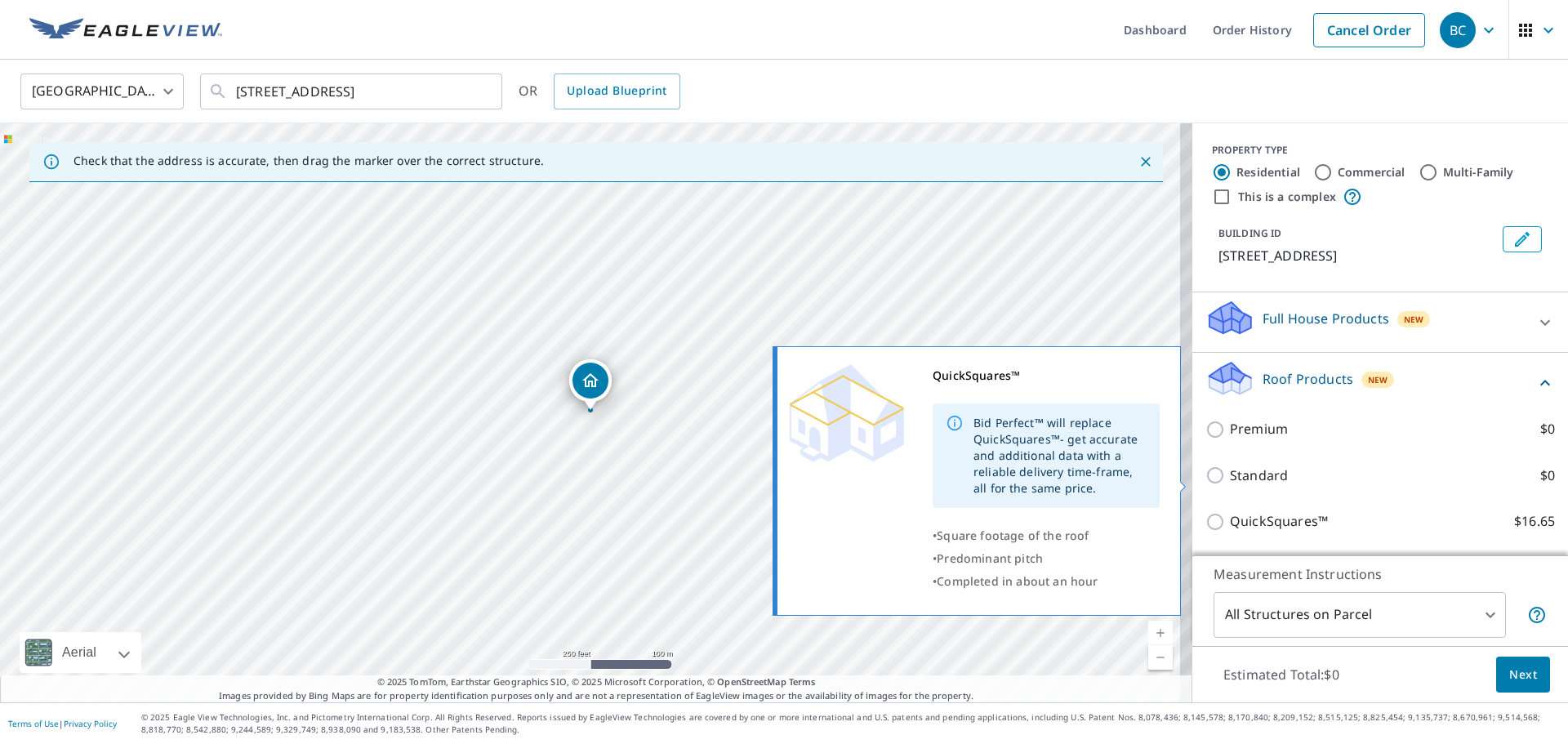
scroll to position [163, 0]
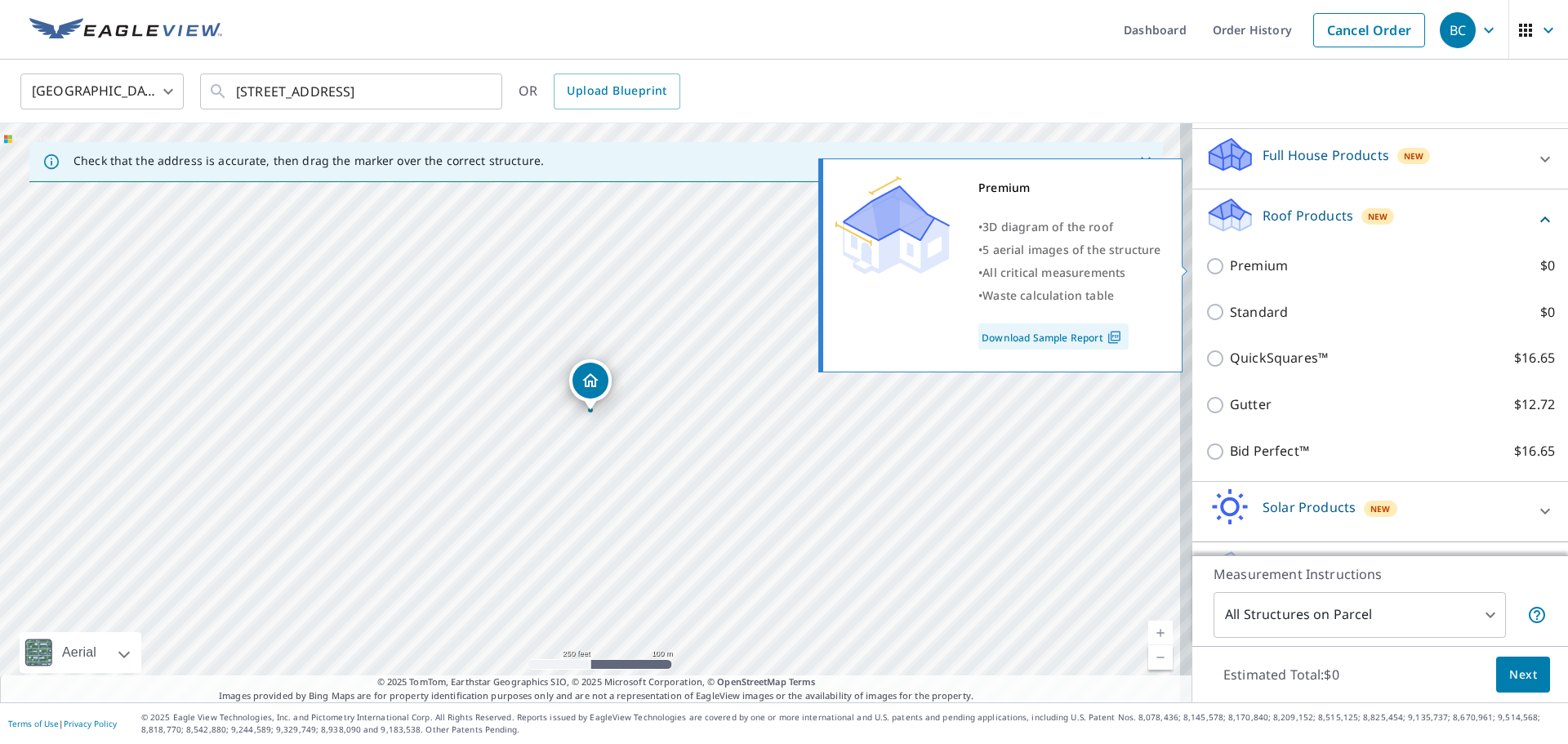
click at [1206, 257] on input "Premium $0" at bounding box center [1218, 267] width 25 height 20
checkbox input "true"
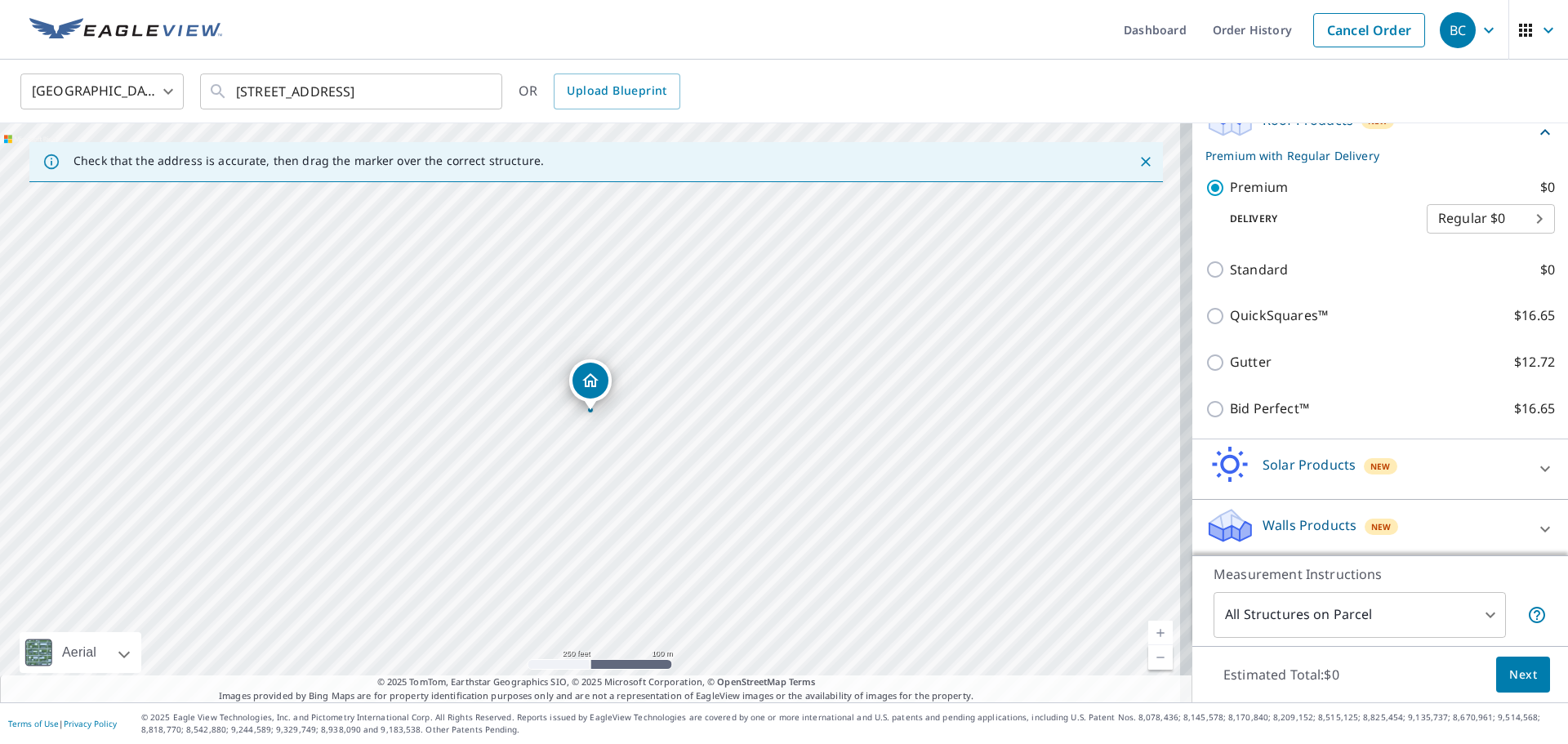
scroll to position [264, 0]
click at [1500, 697] on div "Estimated Total: $0 Next" at bounding box center [1379, 674] width 375 height 57
click at [1513, 663] on button "Next" at bounding box center [1523, 674] width 54 height 37
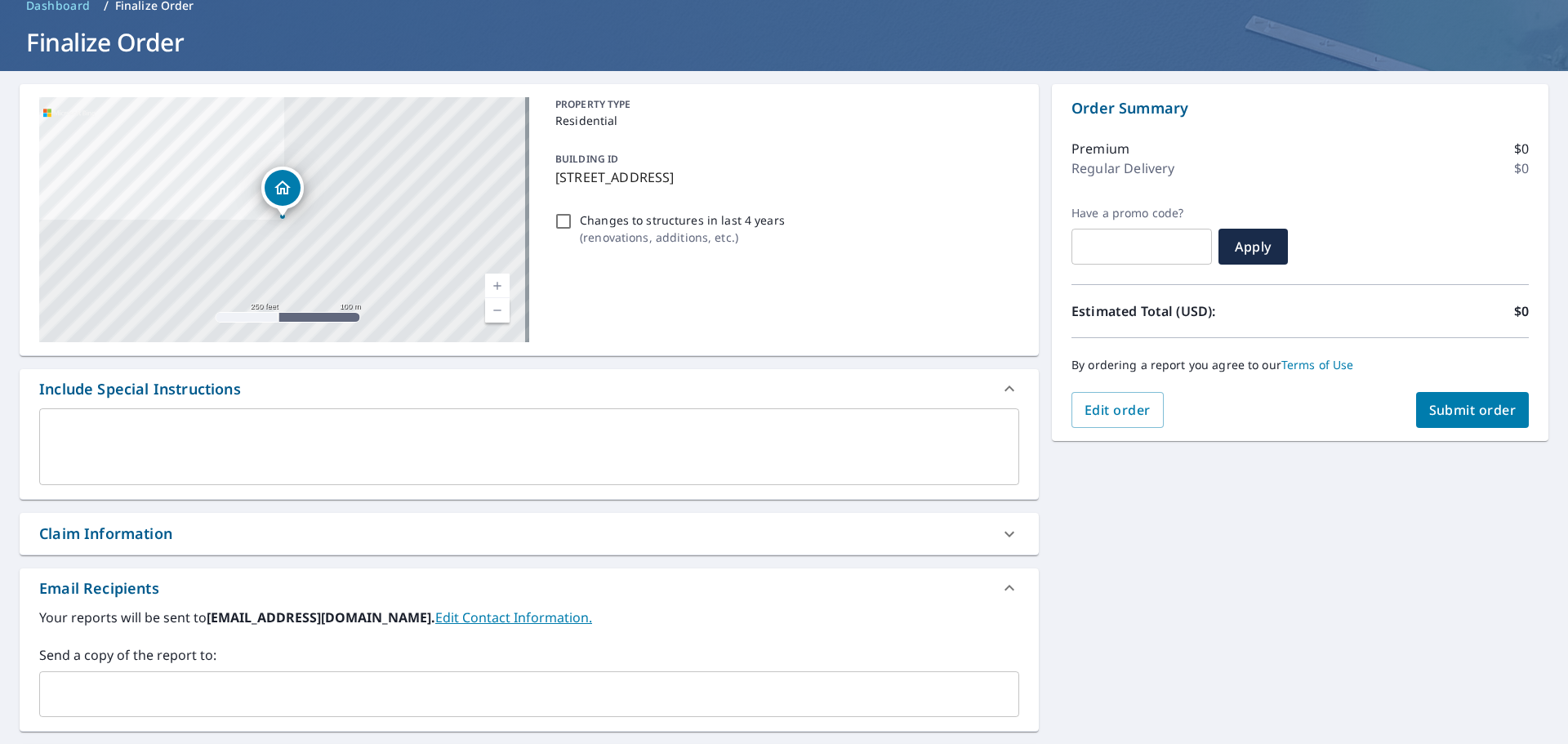
scroll to position [39, 0]
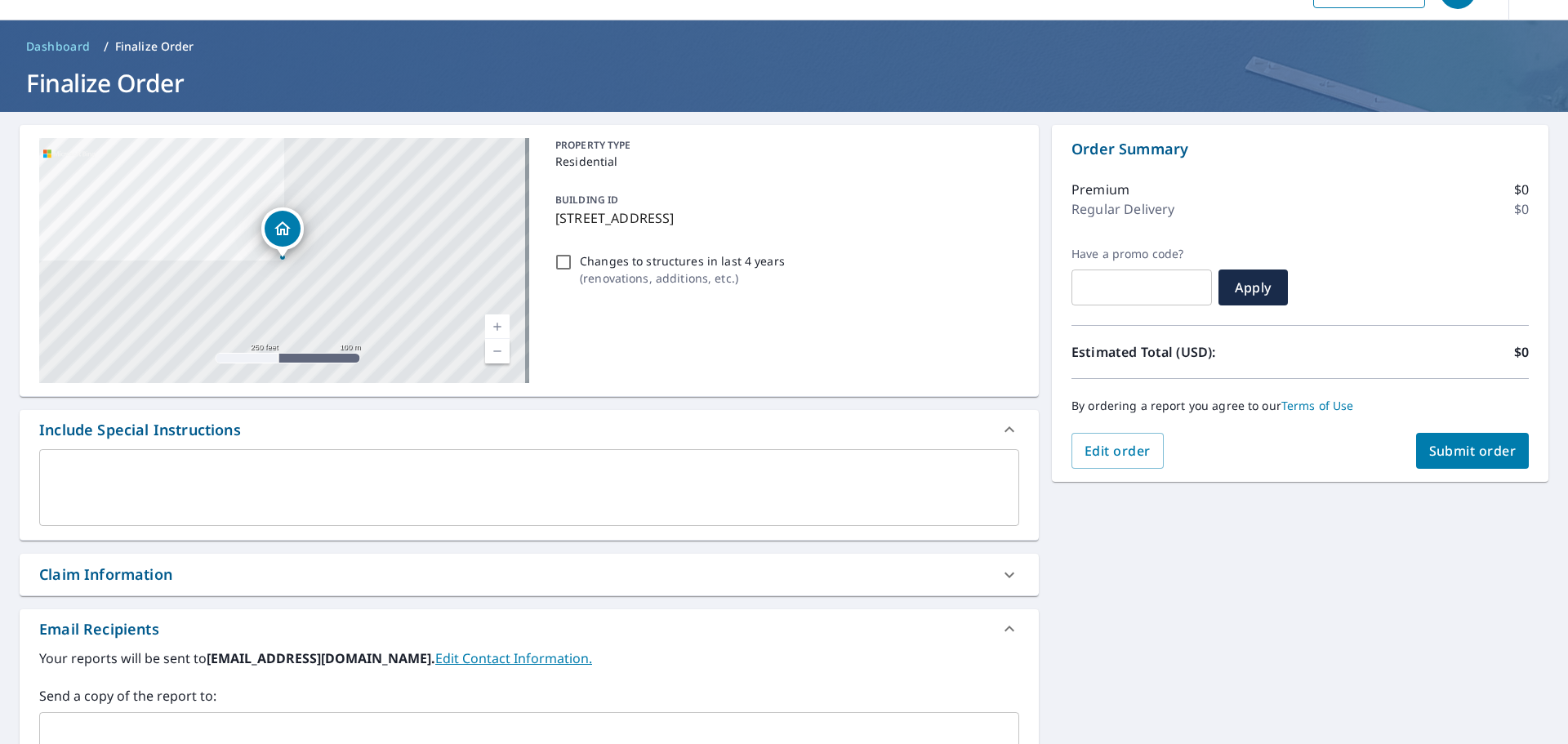
click at [1473, 449] on span "Submit order" at bounding box center [1472, 451] width 88 height 18
checkbox input "true"
